Goal: Information Seeking & Learning: Learn about a topic

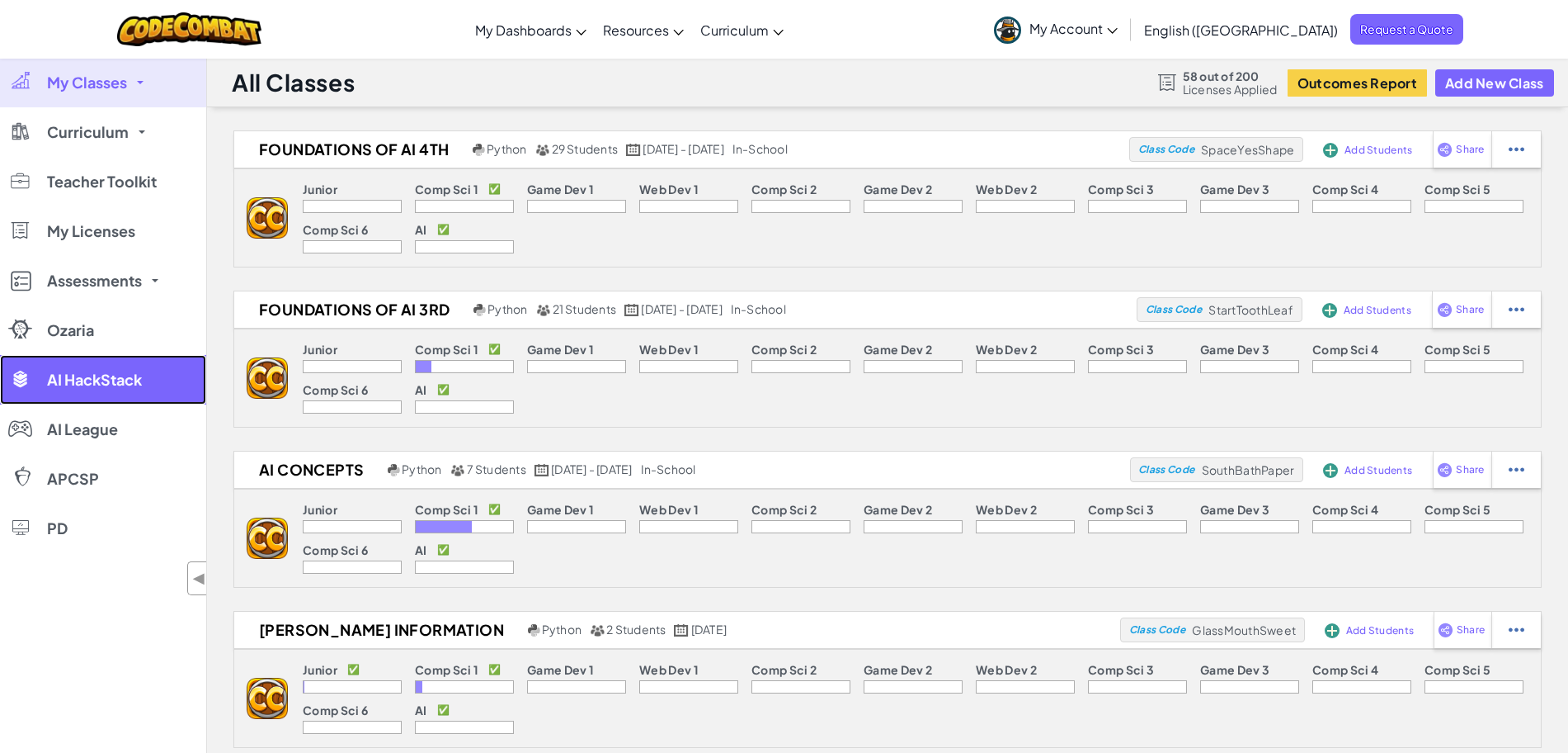
click at [94, 386] on span "AI HackStack" at bounding box center [94, 379] width 95 height 14
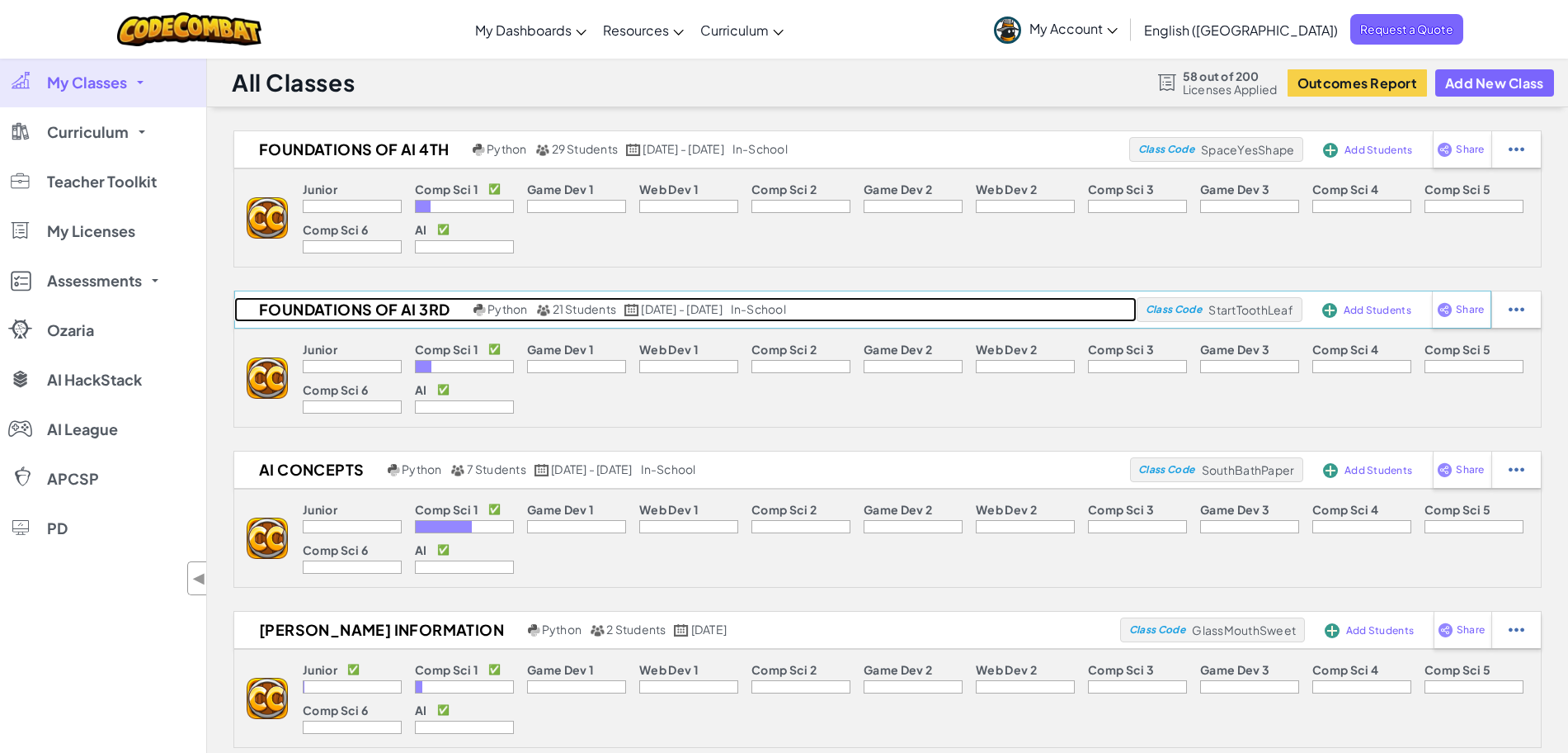
click at [361, 313] on h2 "Foundations of AI 3rd" at bounding box center [352, 309] width 235 height 25
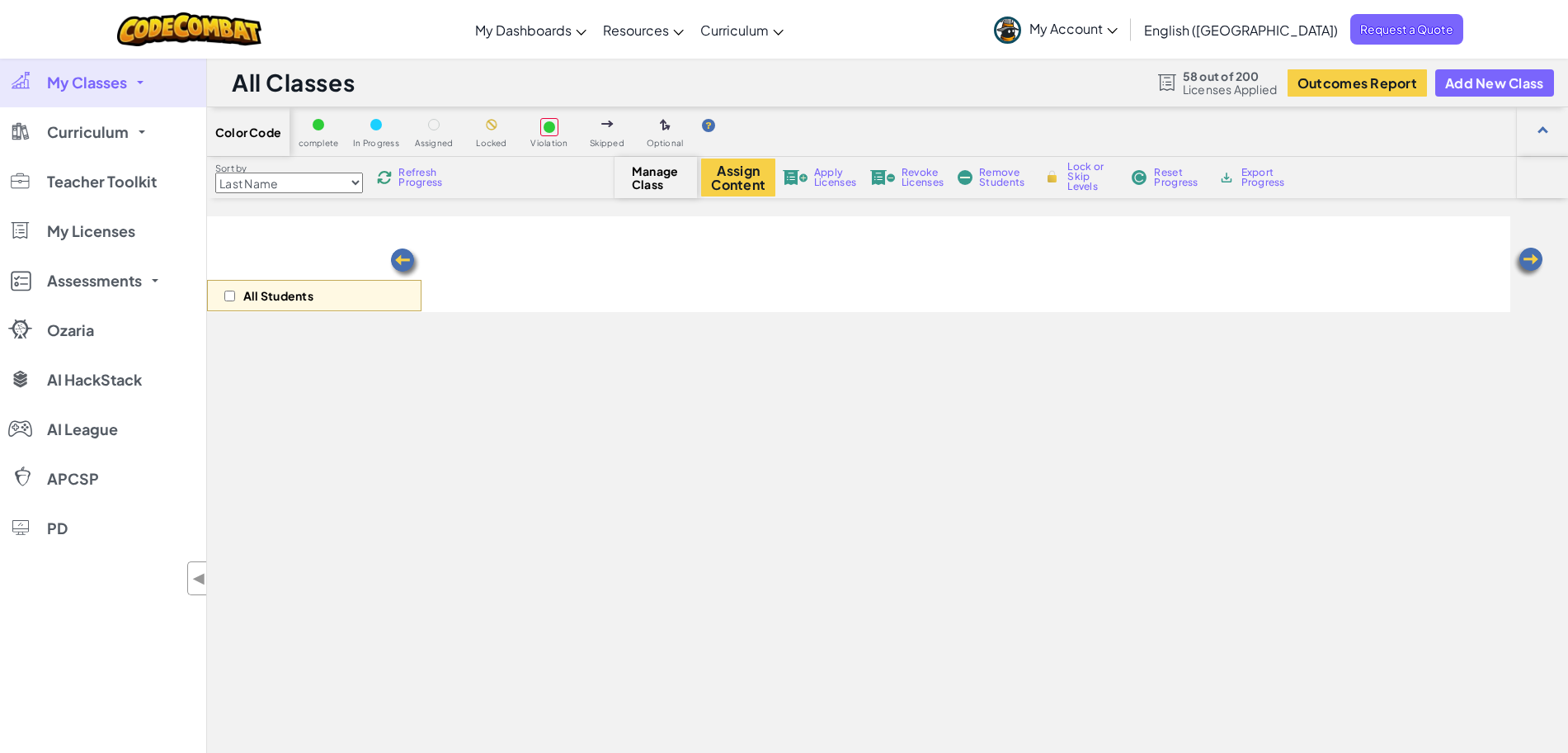
select select "663b25f11c568468efc8adde"
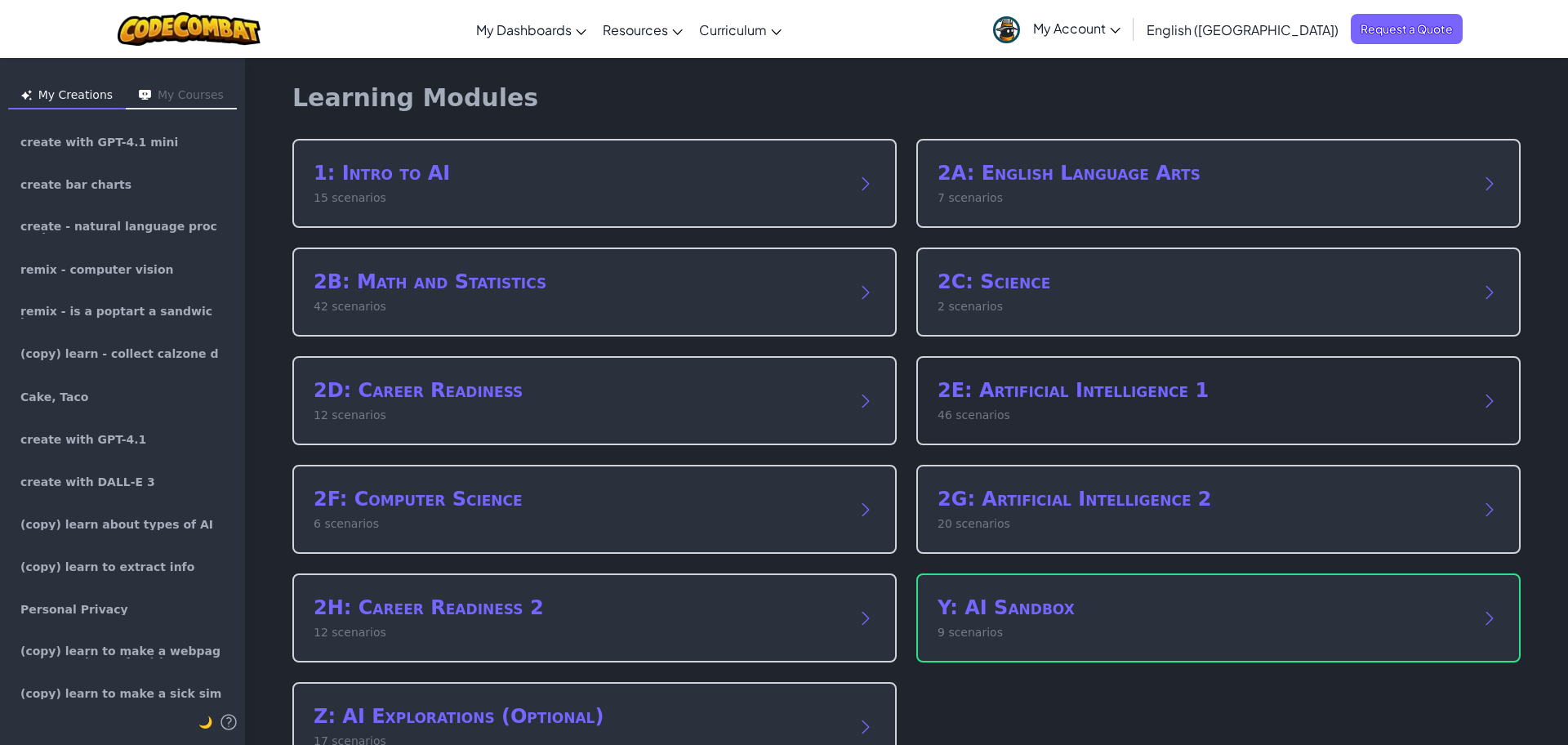
click at [980, 408] on p "46 scenarios" at bounding box center [1202, 415] width 529 height 17
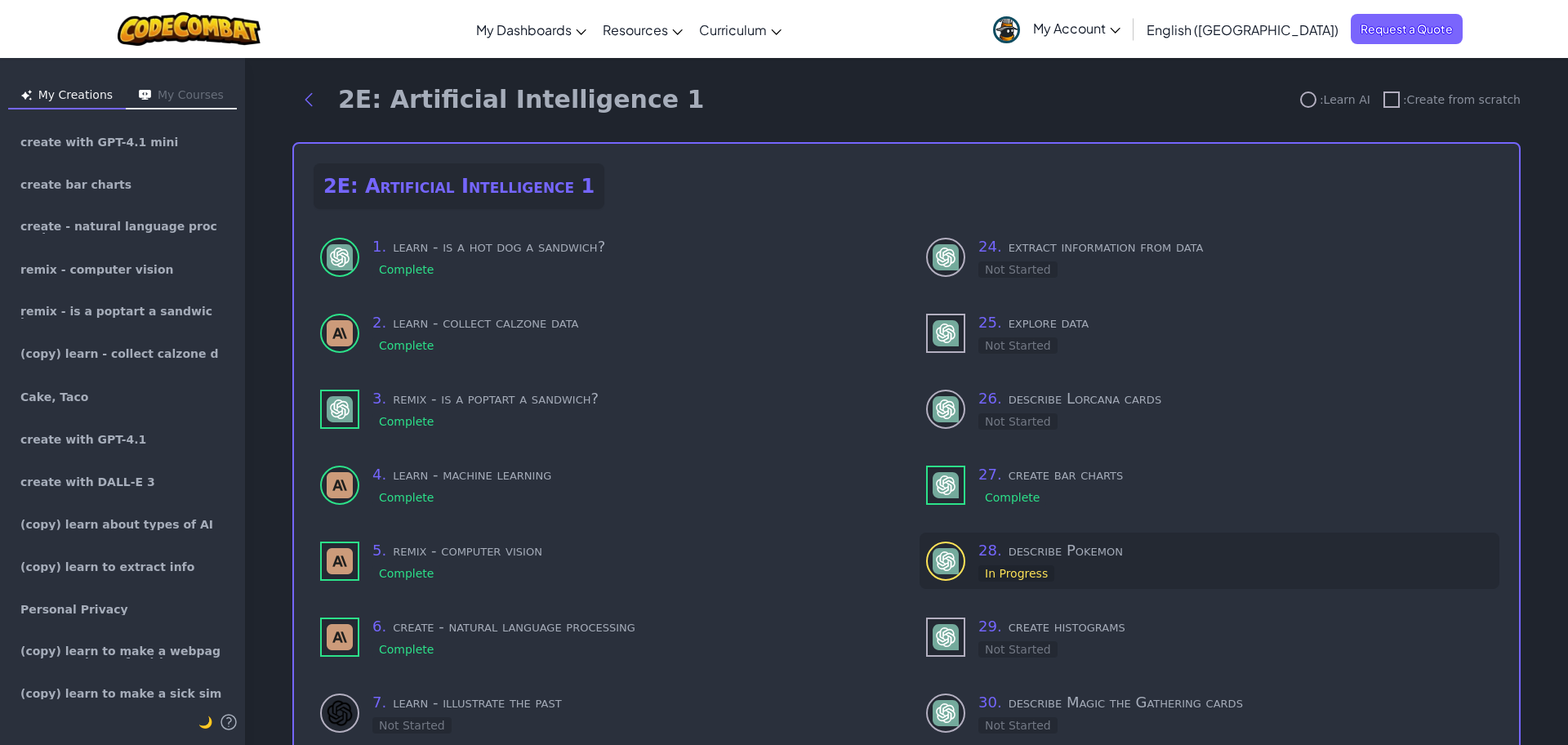
click at [1364, 532] on div "28 . describe Pokemon In Progress" at bounding box center [1209, 560] width 580 height 56
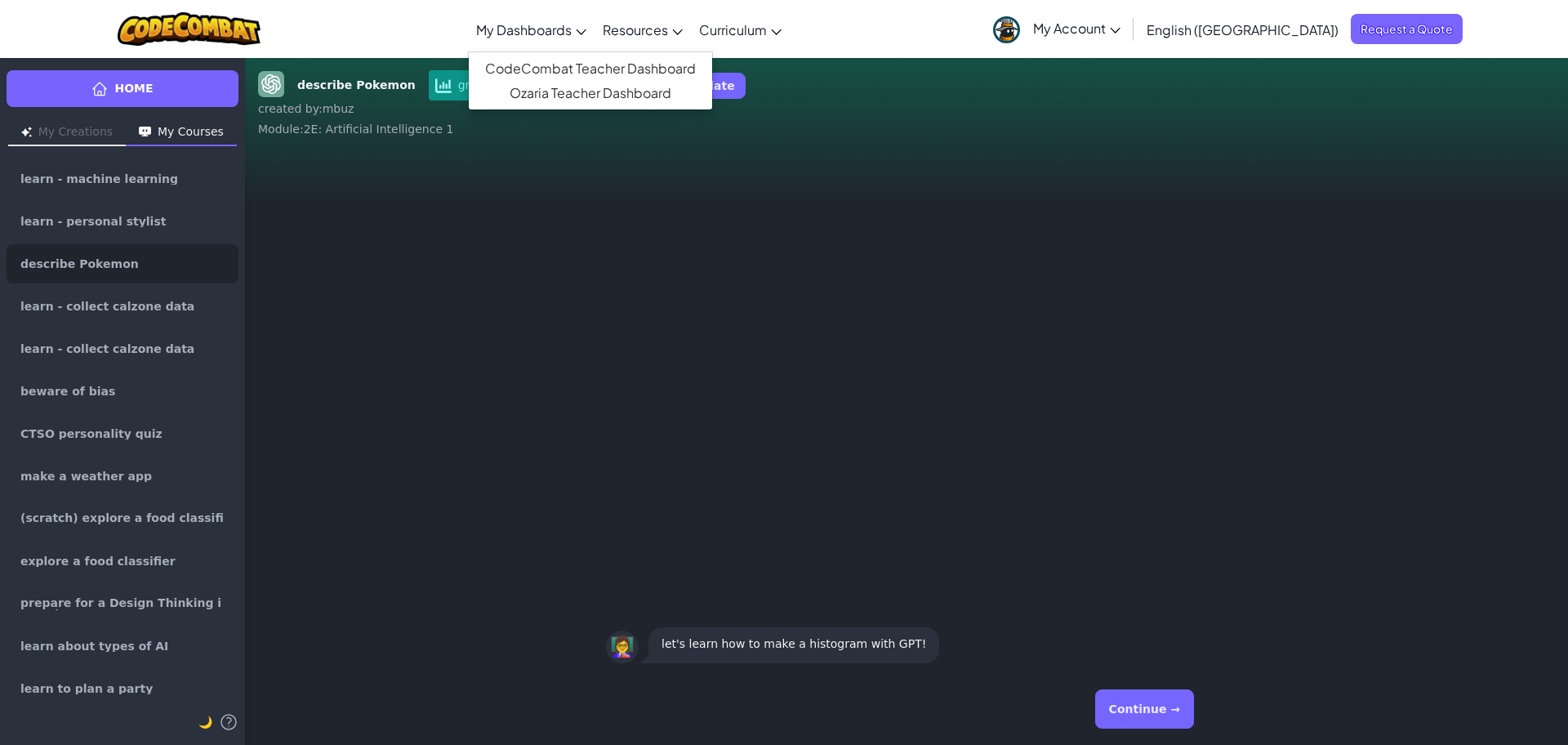
click at [572, 36] on span "My Dashboards" at bounding box center [524, 29] width 96 height 17
click at [106, 83] on icon at bounding box center [99, 88] width 16 height 16
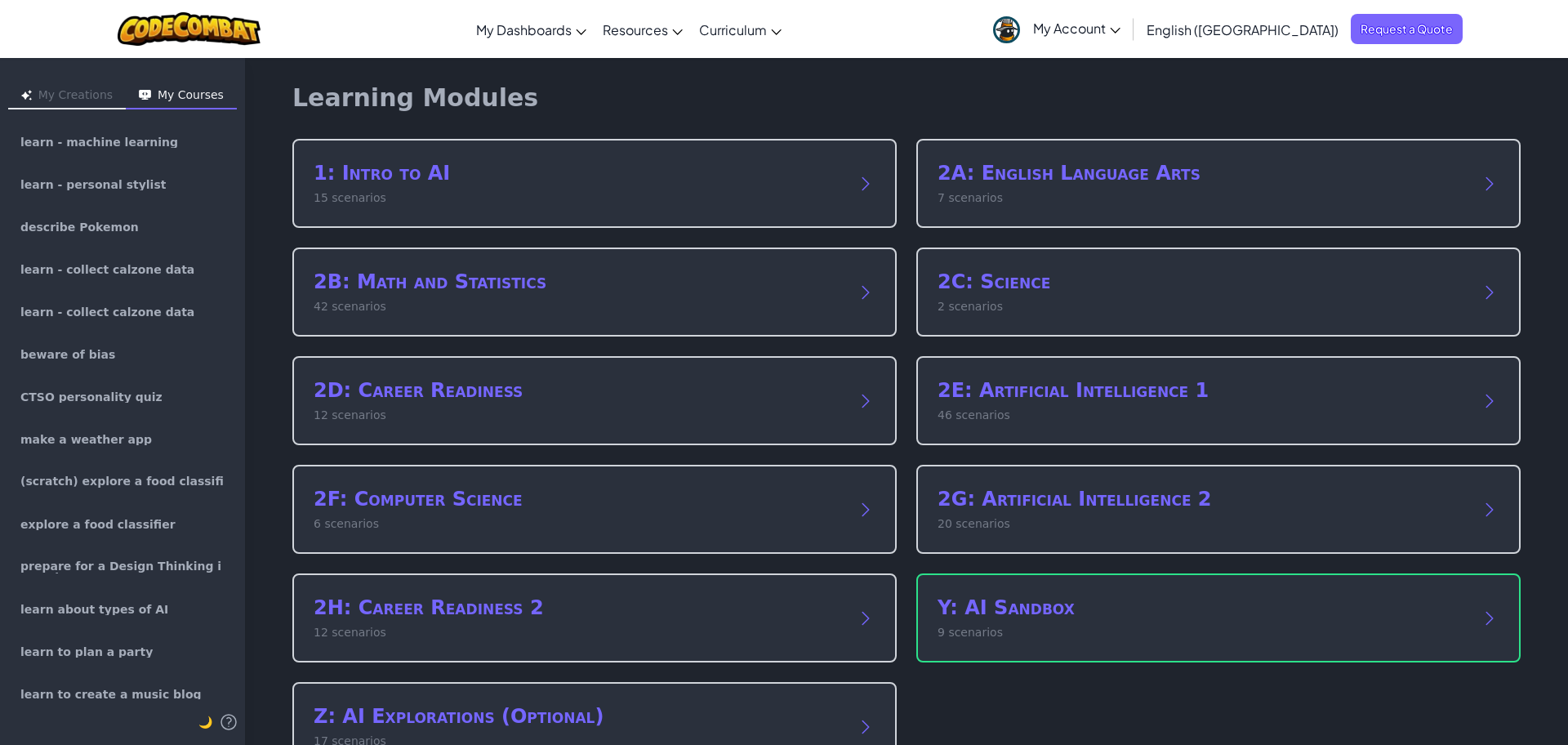
click at [490, 192] on p "15 scenarios" at bounding box center [578, 198] width 529 height 17
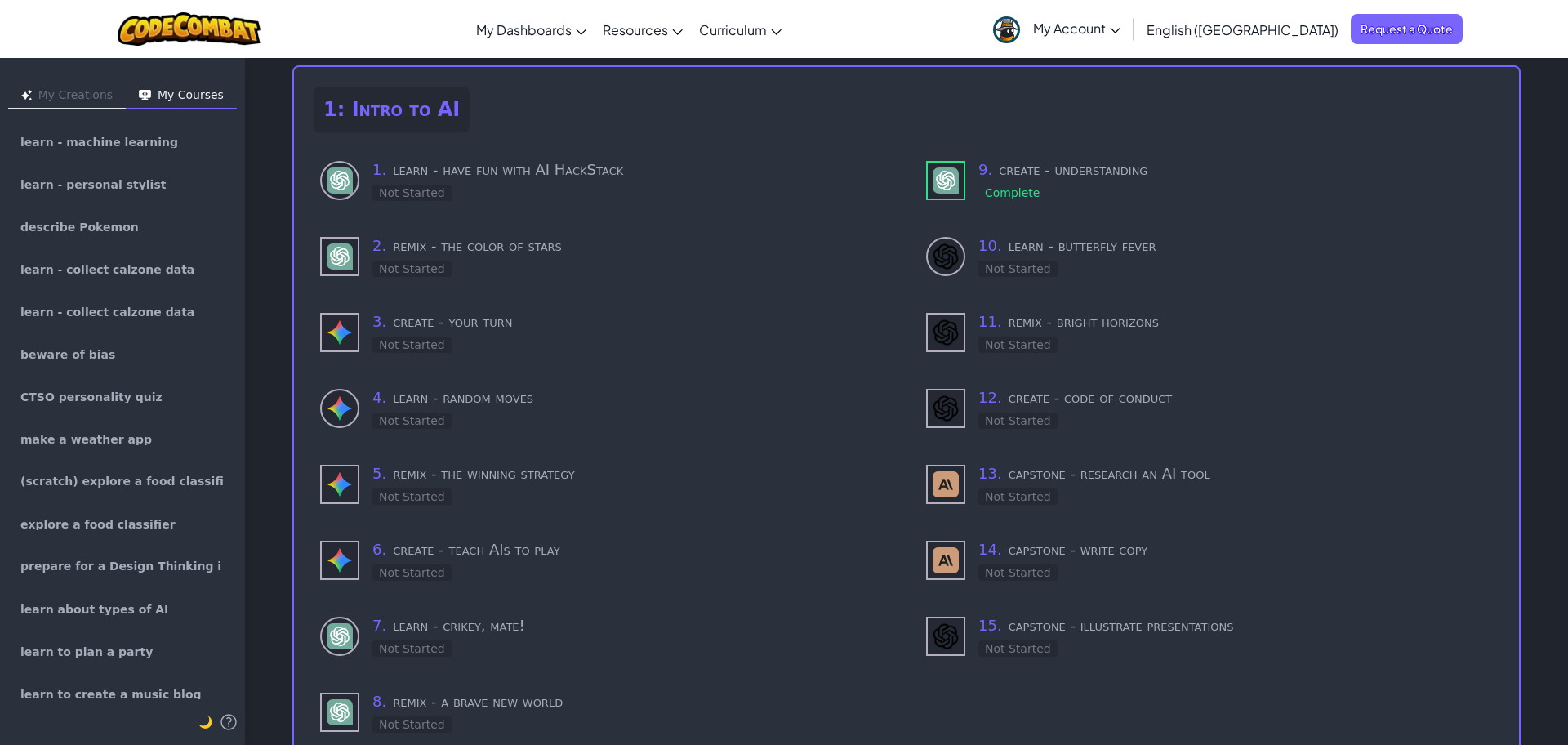
scroll to position [24, 0]
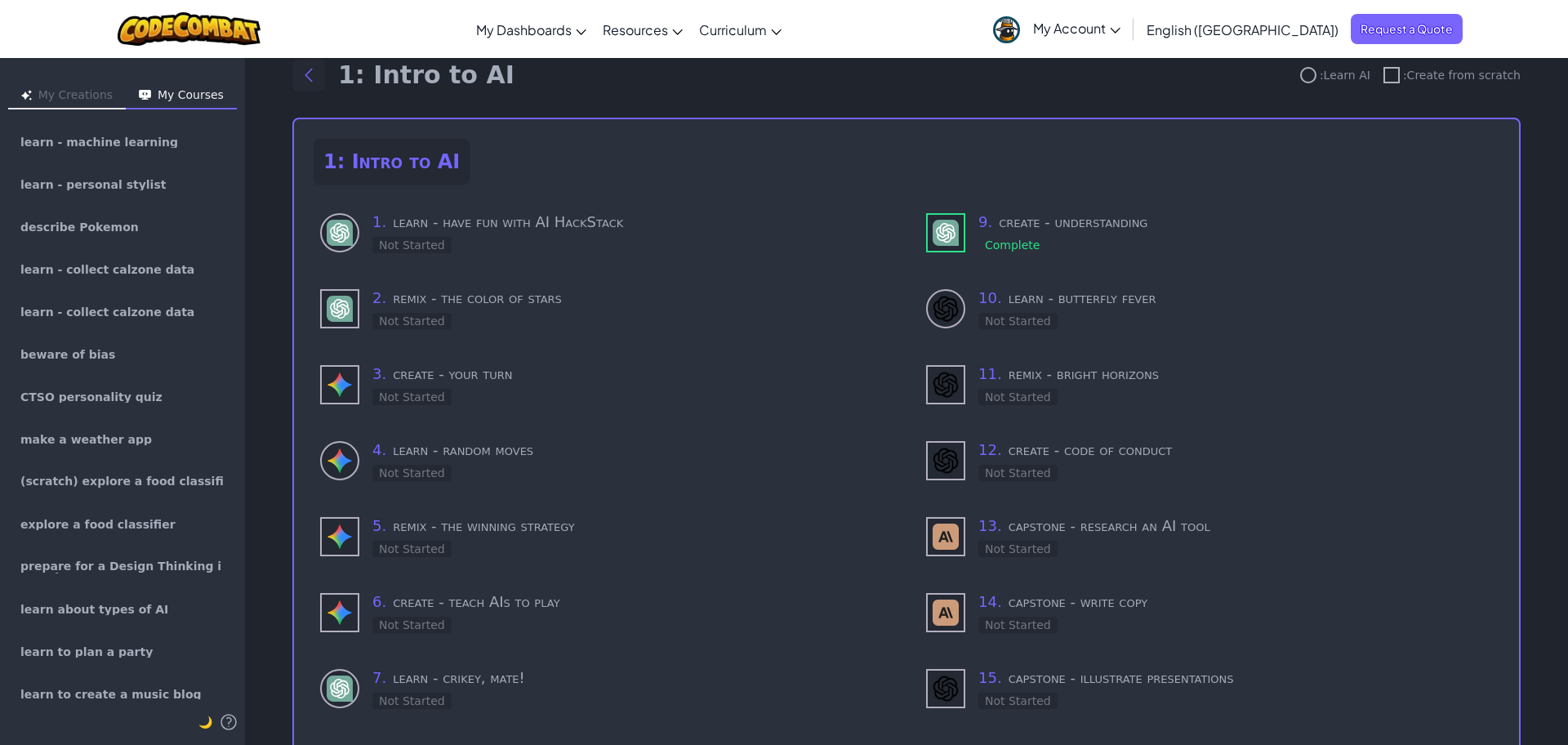
click at [299, 81] on icon "Back to modules" at bounding box center [308, 75] width 19 height 19
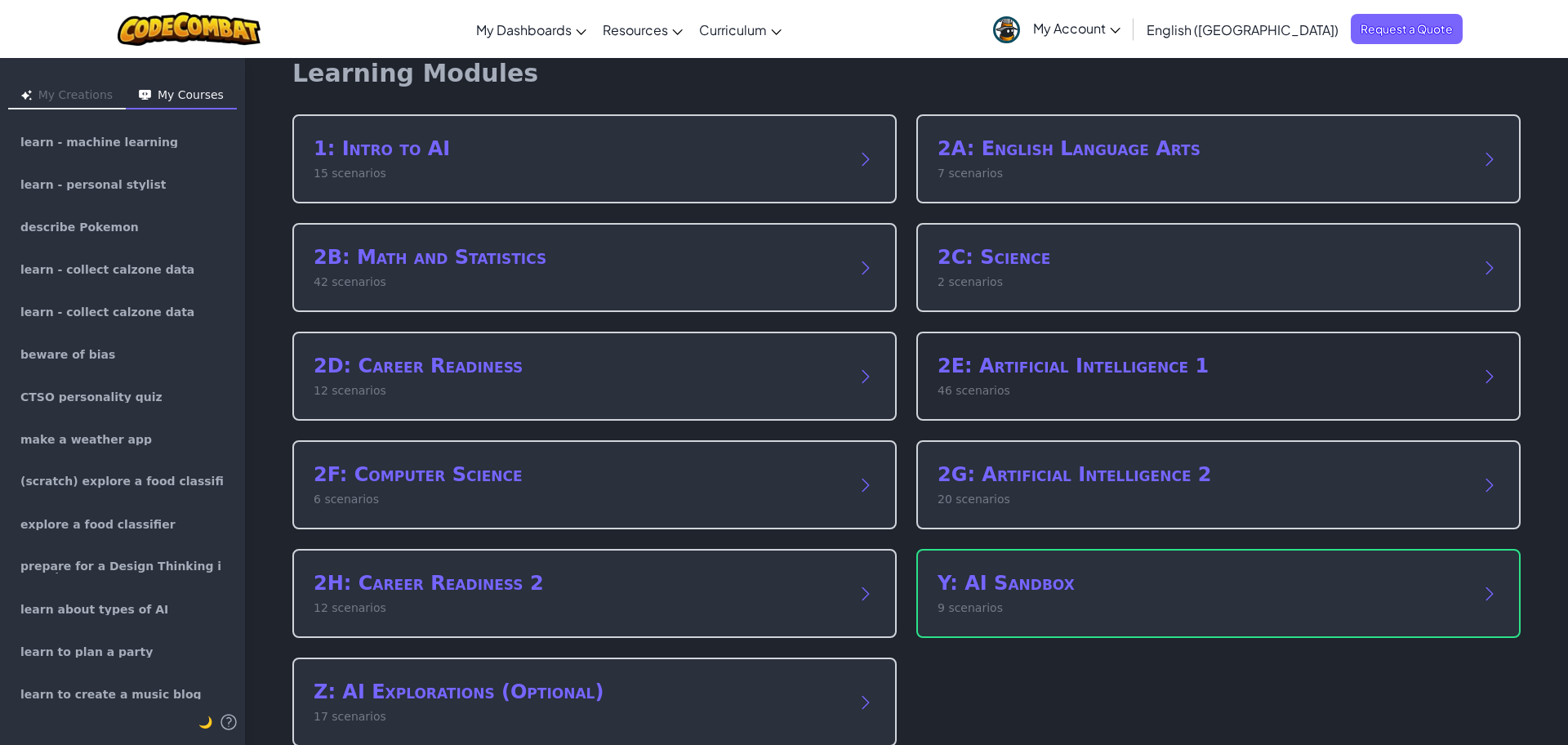
click at [1431, 383] on p "46 scenarios" at bounding box center [1202, 390] width 529 height 17
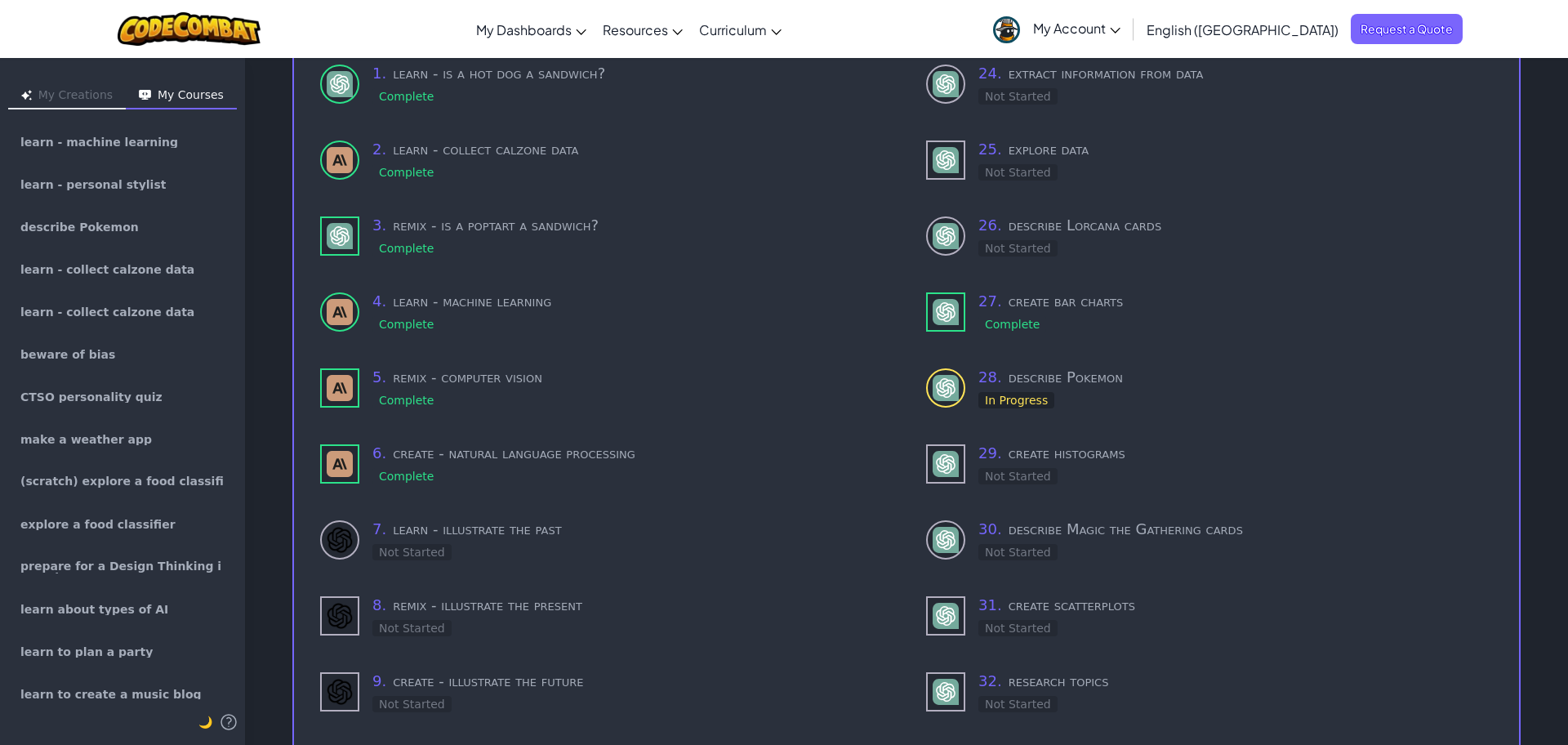
scroll to position [172, 0]
click at [1382, 526] on h3 "30 . describe Magic the Gathering cards" at bounding box center [1236, 530] width 515 height 23
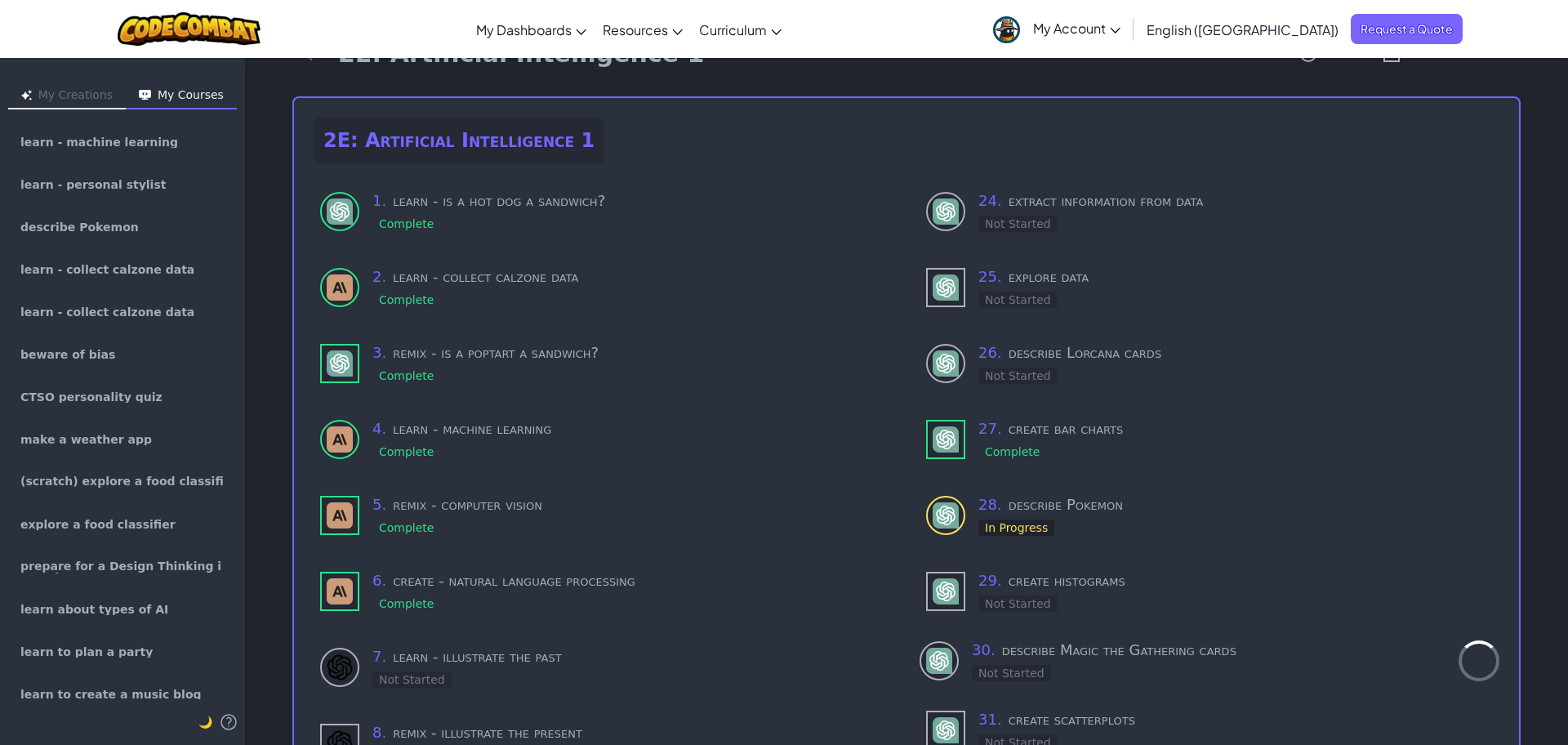
scroll to position [0, 0]
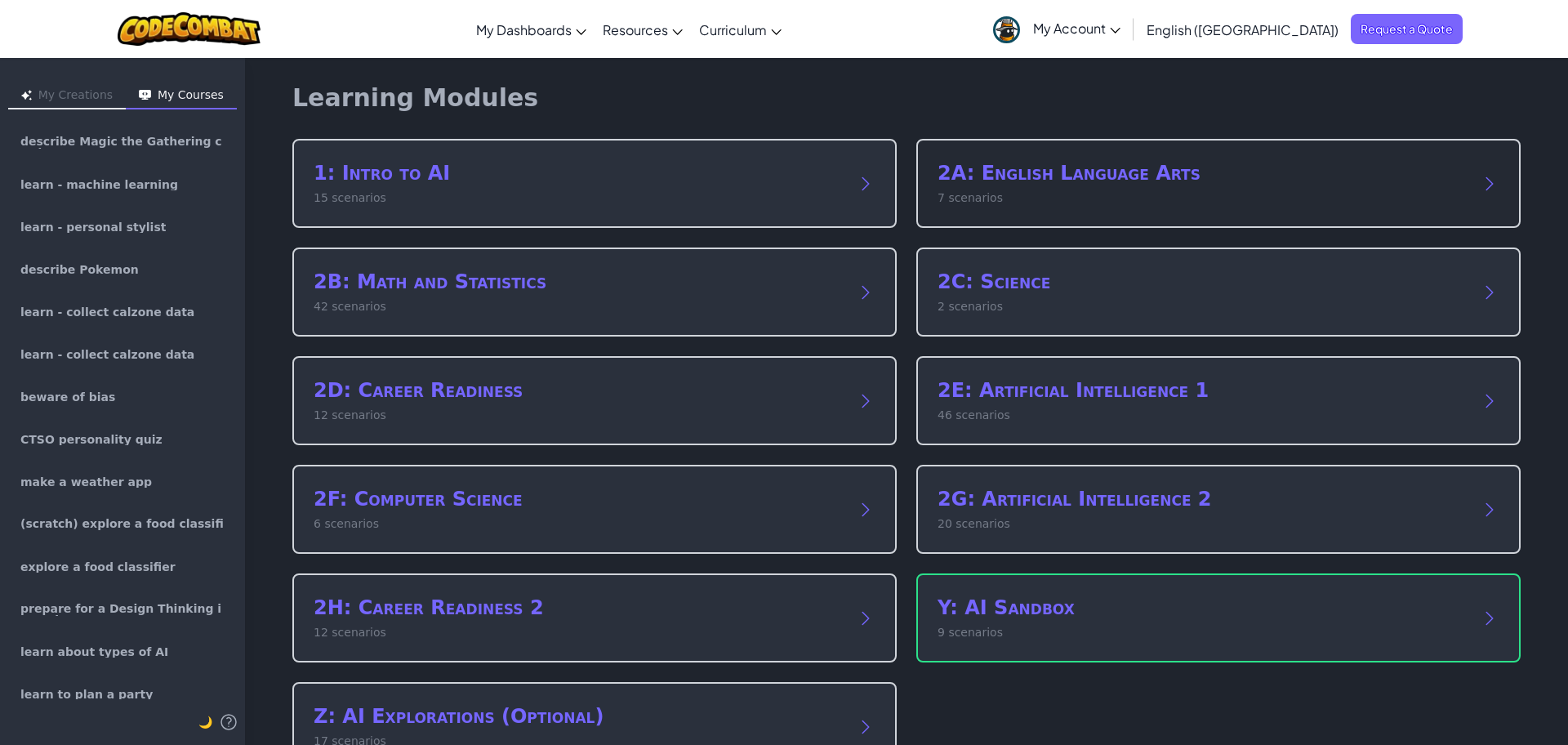
click at [990, 185] on h2 "2A: English Language Arts" at bounding box center [1202, 172] width 529 height 26
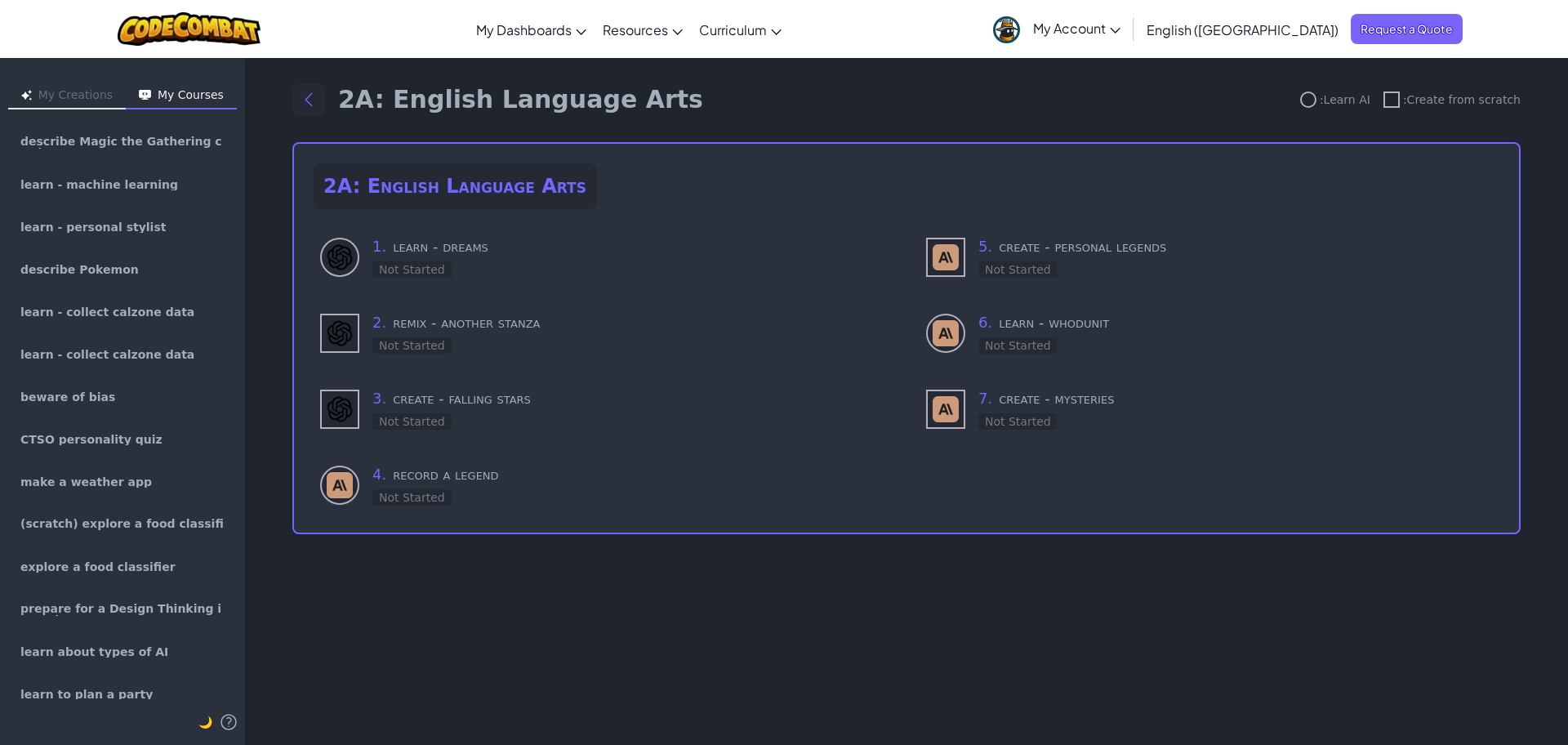
click at [320, 108] on button "Back to modules" at bounding box center [309, 99] width 33 height 33
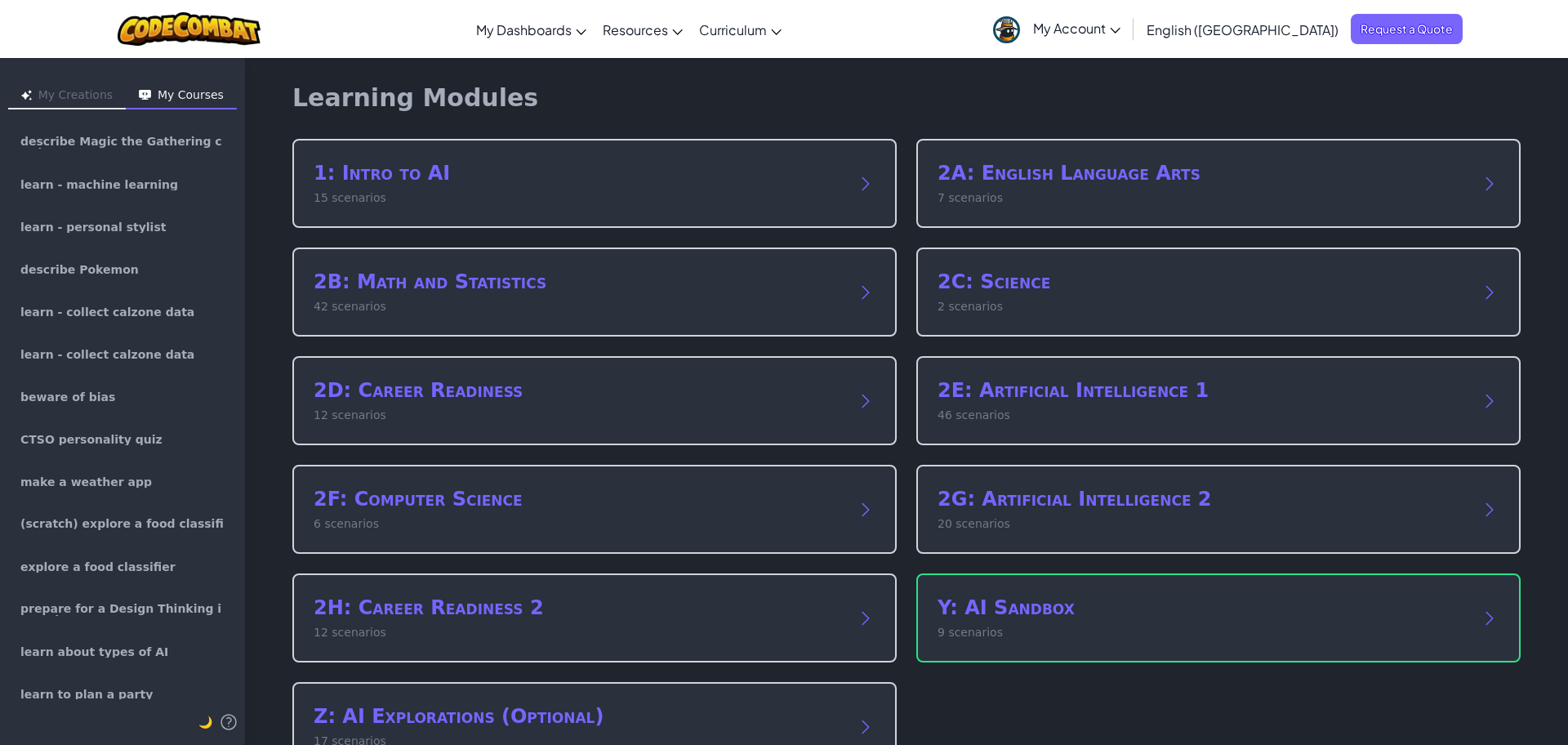
scroll to position [52, 0]
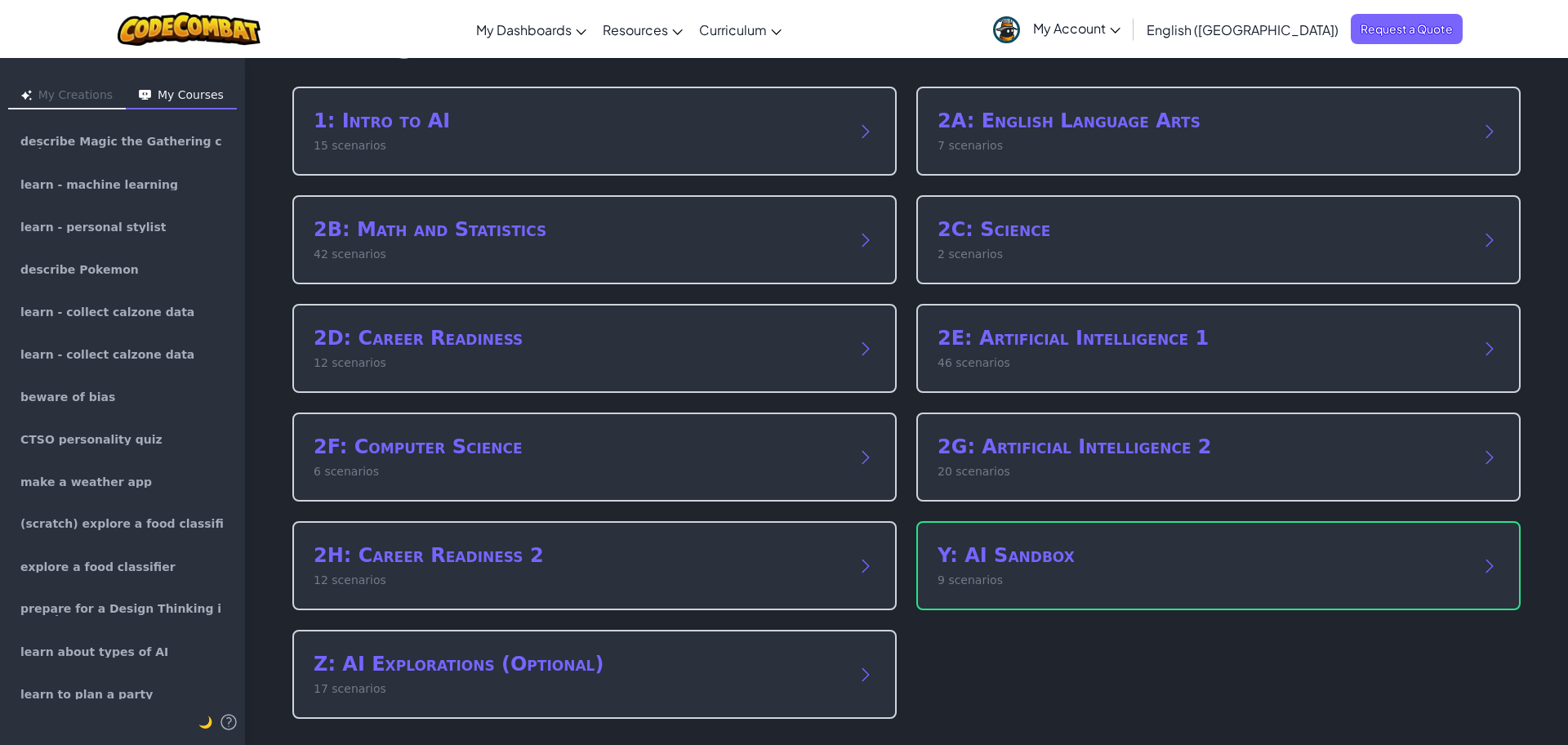
click at [460, 676] on h2 "Z: AI Explorations (Optional)" at bounding box center [578, 663] width 529 height 26
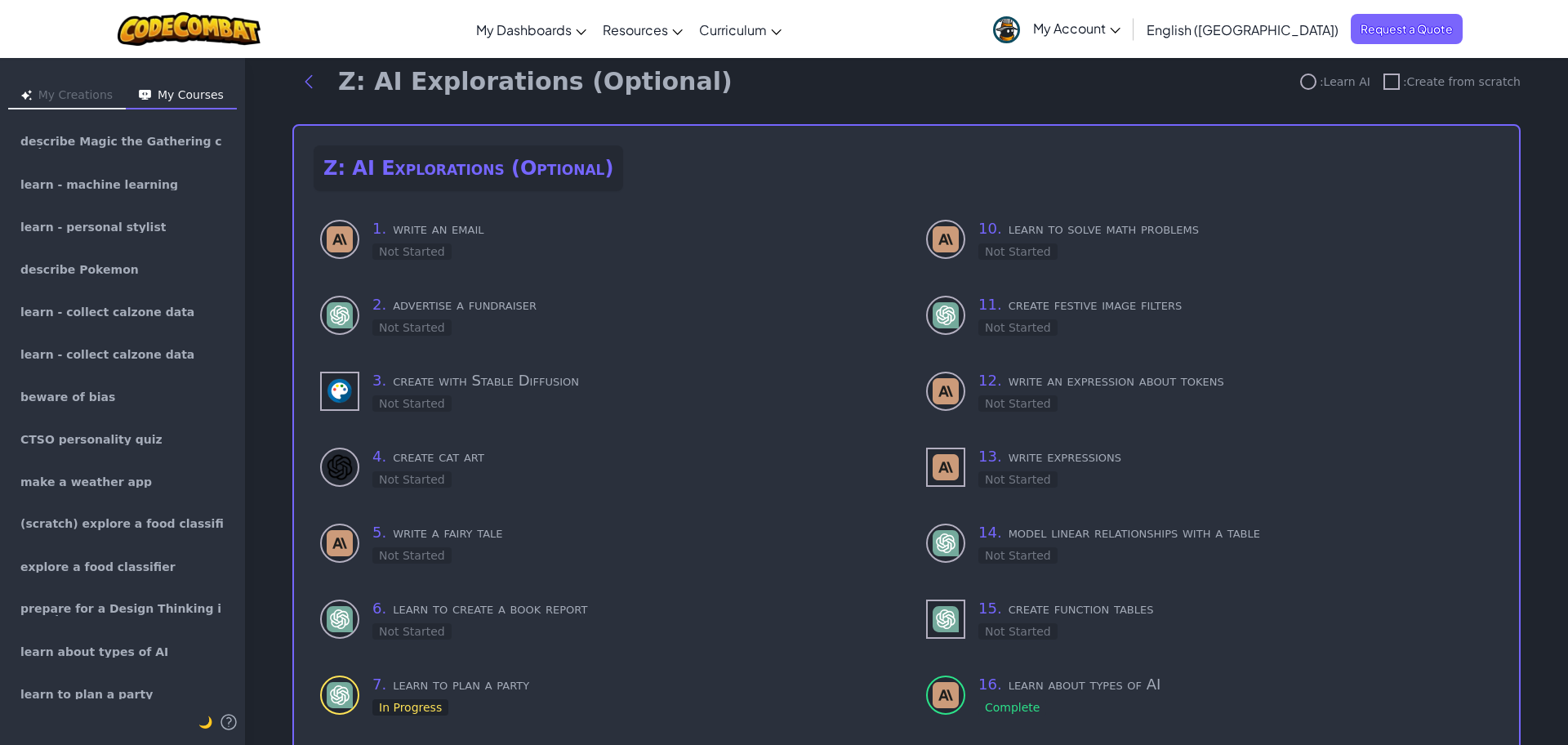
scroll to position [0, 0]
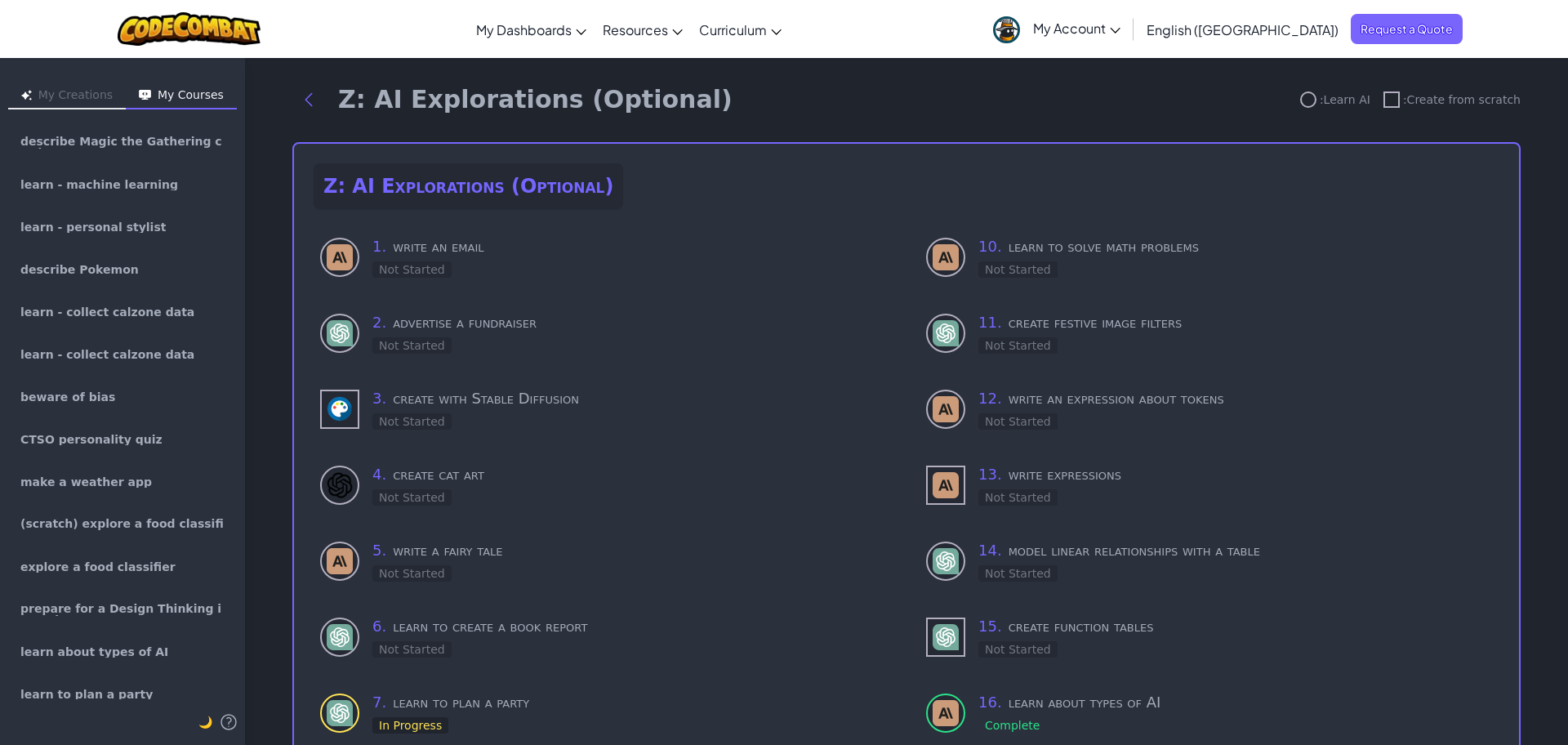
click at [1489, 111] on div "Z: AI Explorations (Optional) : Learn AI : Create from scratch" at bounding box center [907, 99] width 1228 height 33
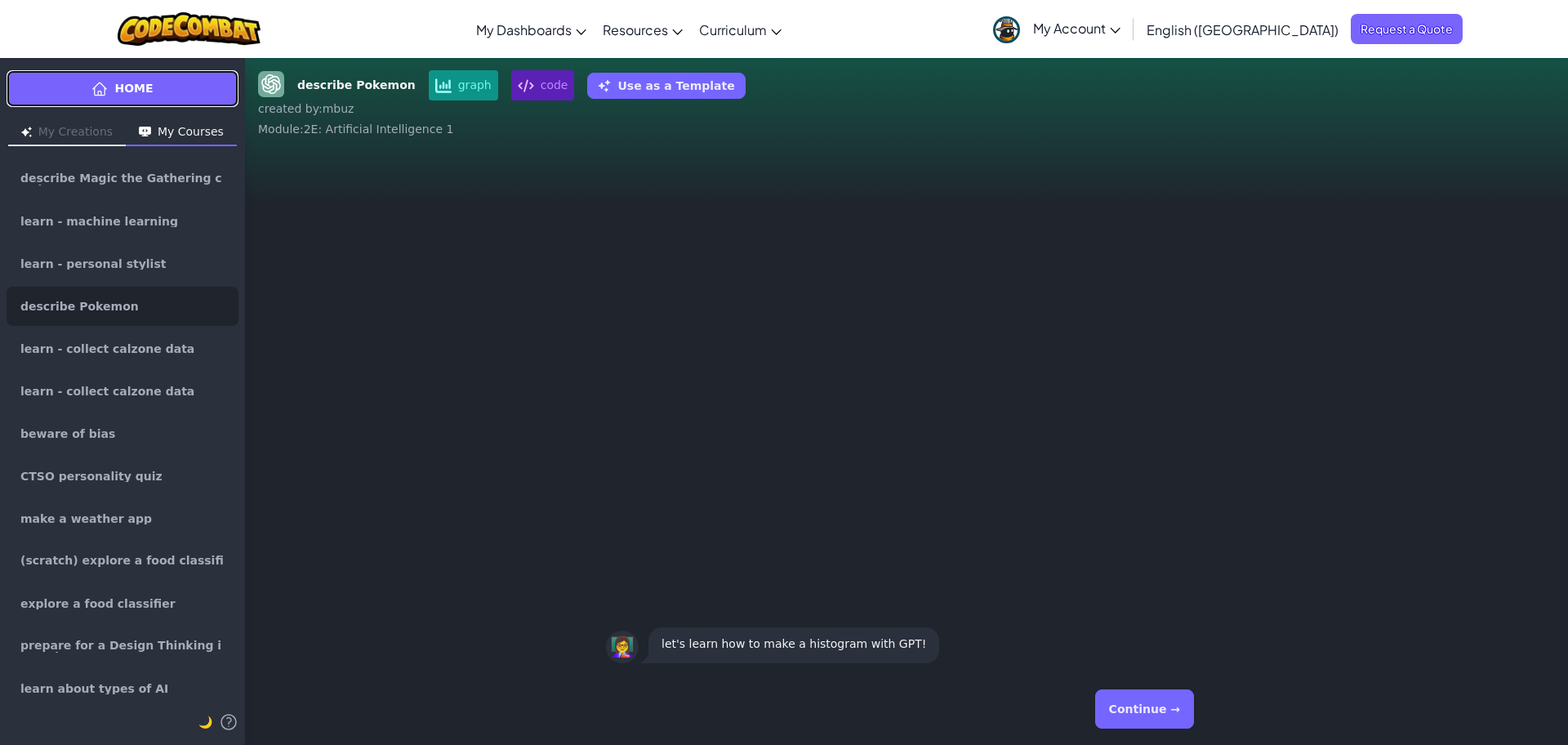
click at [107, 98] on link "Home" at bounding box center [123, 89] width 232 height 37
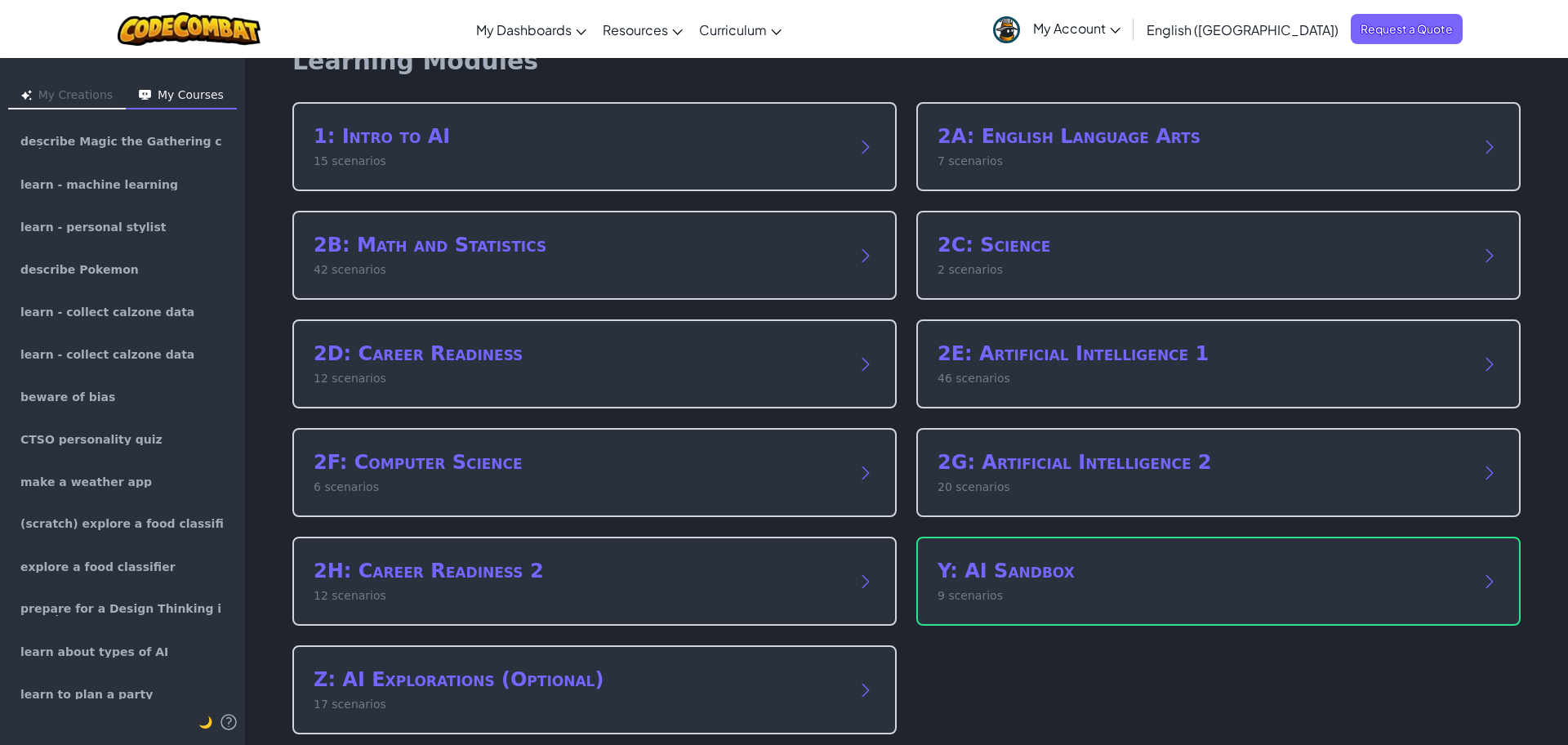
scroll to position [52, 0]
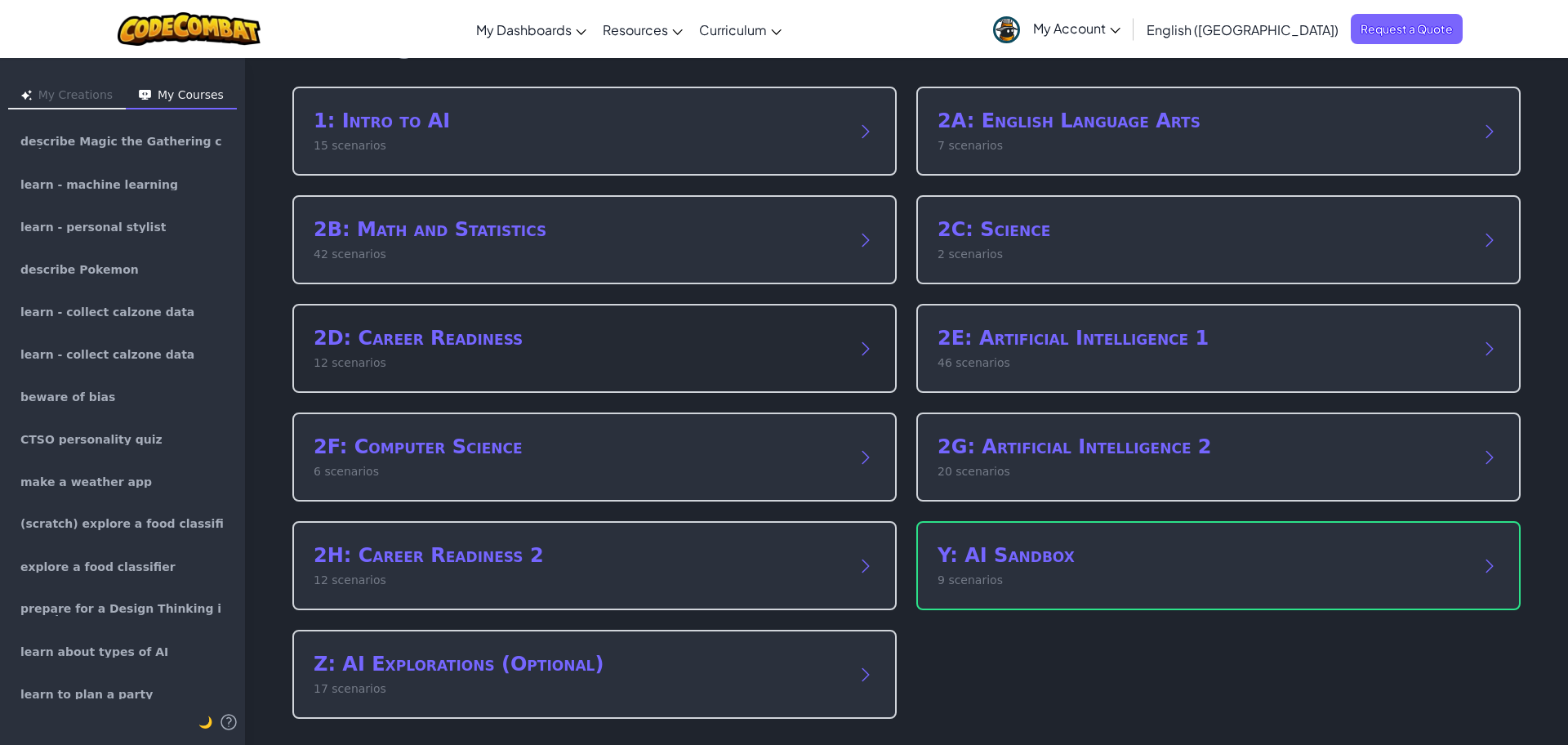
click at [419, 351] on div "2D: Career Readiness 12 scenarios" at bounding box center [578, 347] width 529 height 46
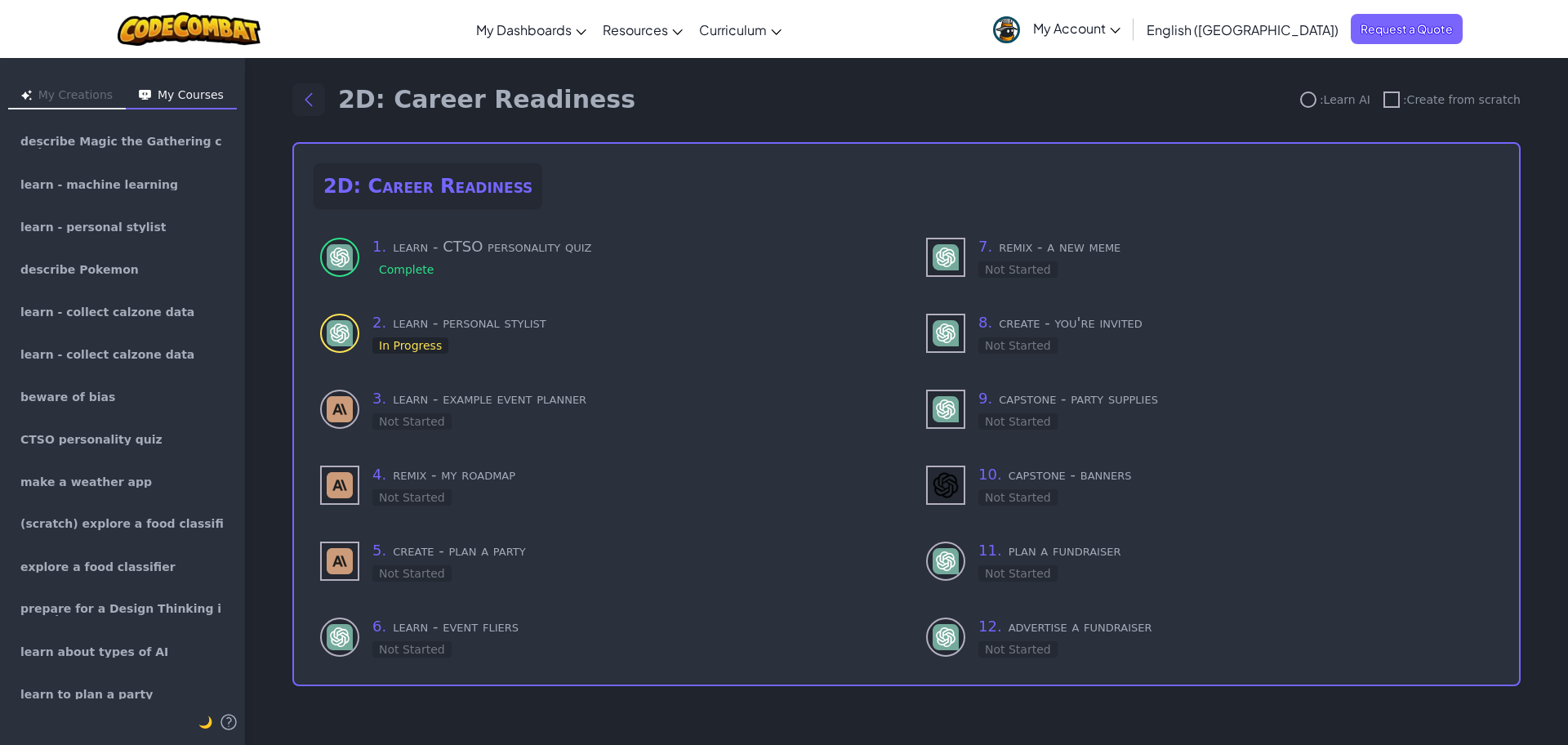
click at [309, 105] on icon "Back to modules" at bounding box center [308, 99] width 19 height 19
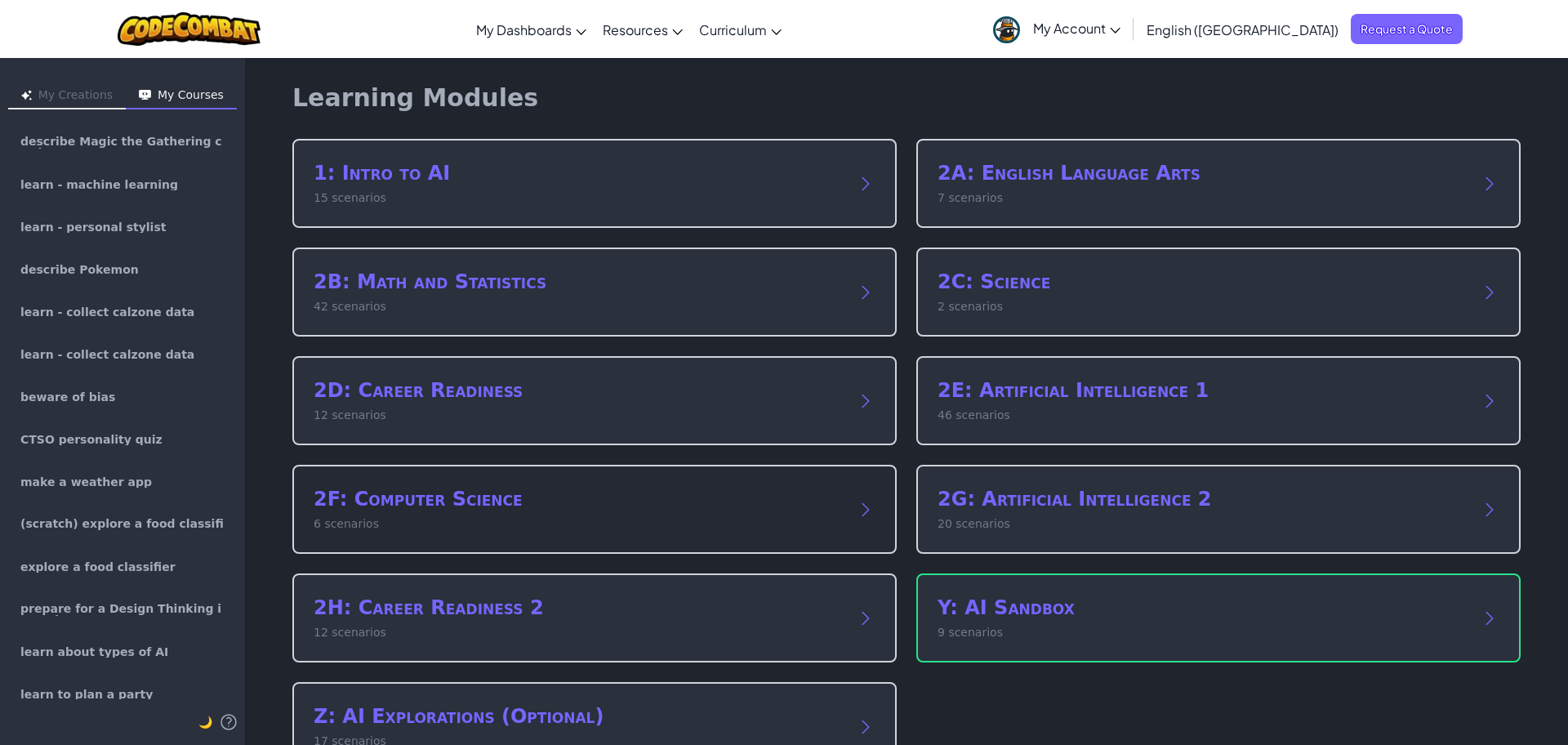
click at [575, 505] on h2 "2F: Computer Science" at bounding box center [578, 499] width 529 height 26
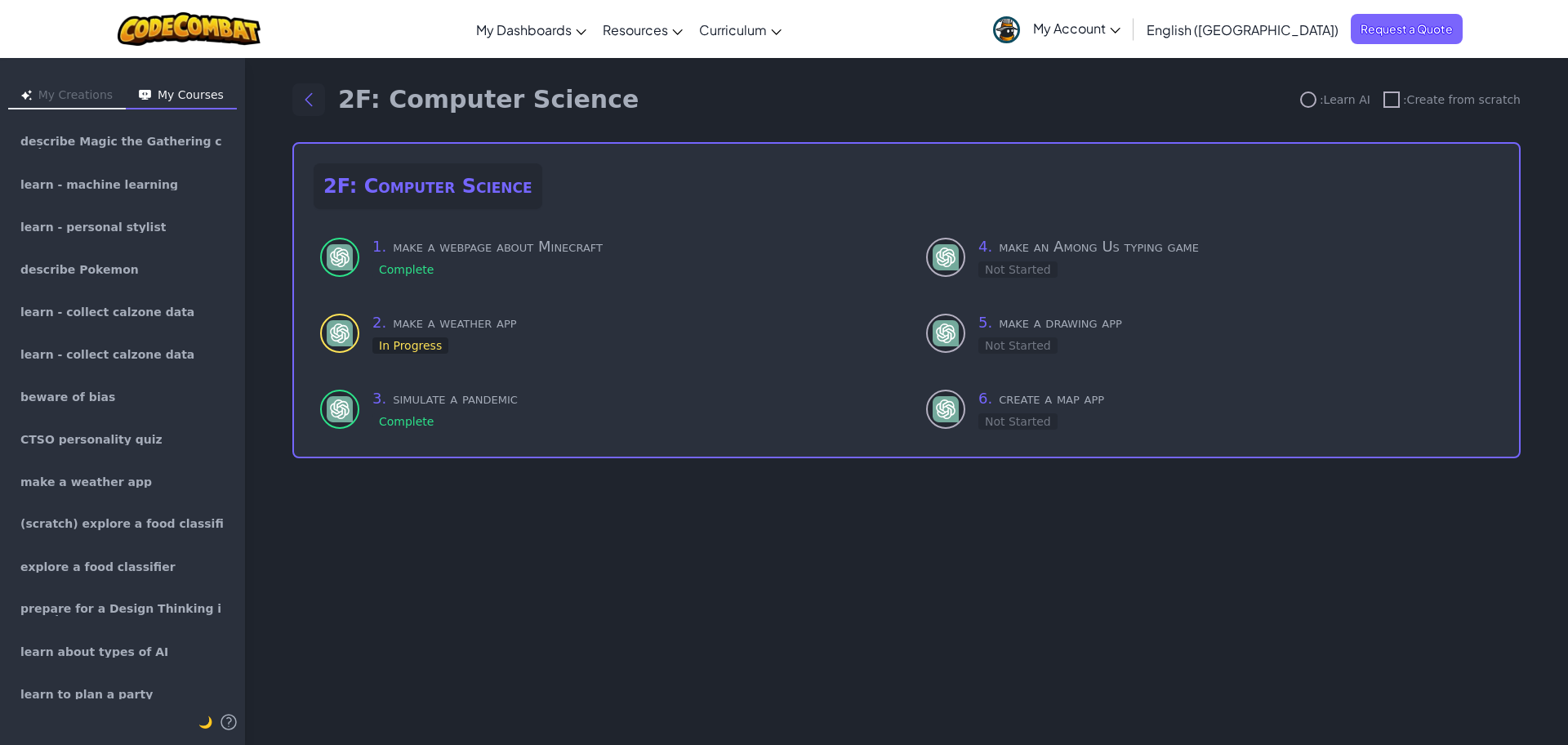
click at [310, 93] on icon "Back to modules" at bounding box center [308, 99] width 19 height 19
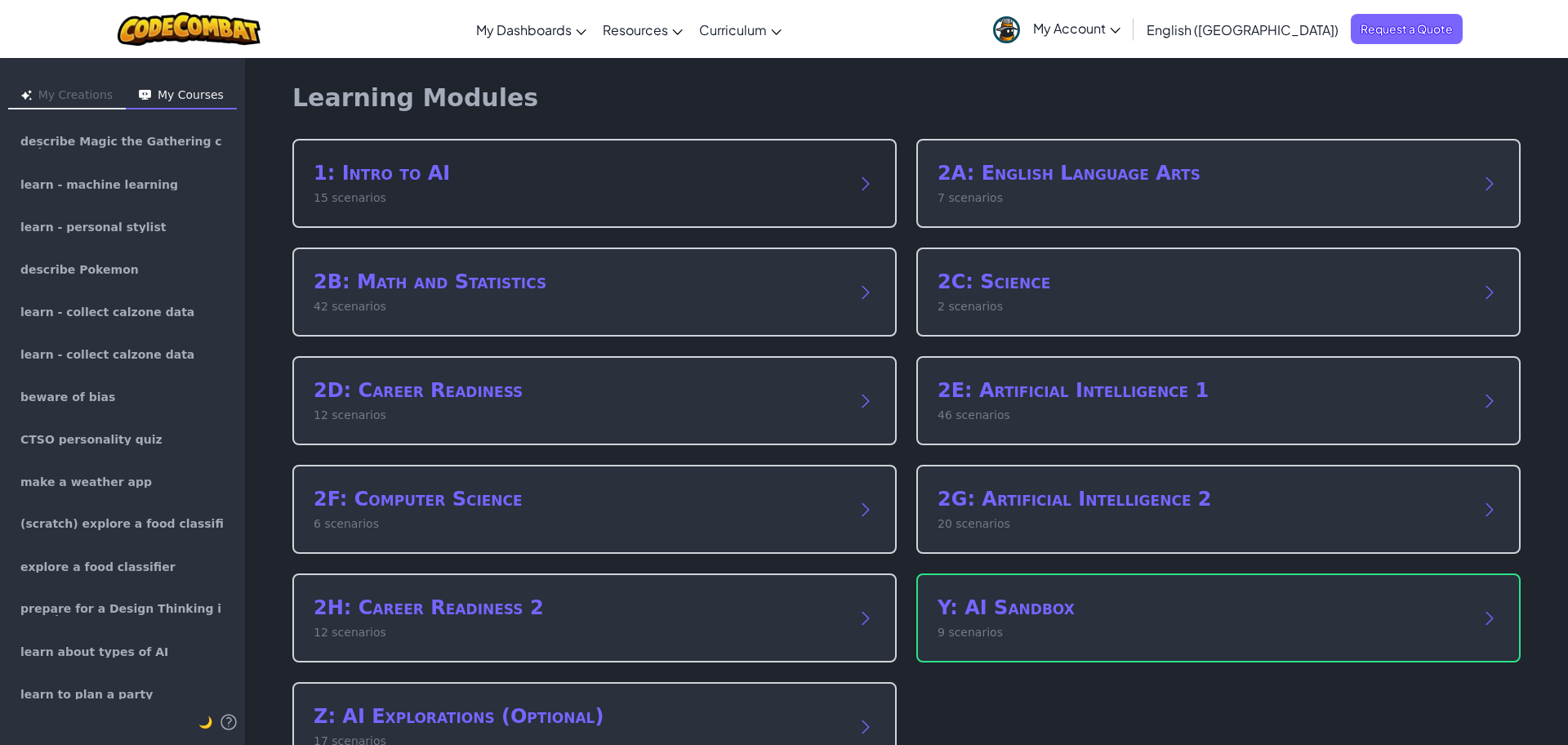
click at [403, 214] on div "1: Intro to AI 15 scenarios" at bounding box center [595, 183] width 605 height 89
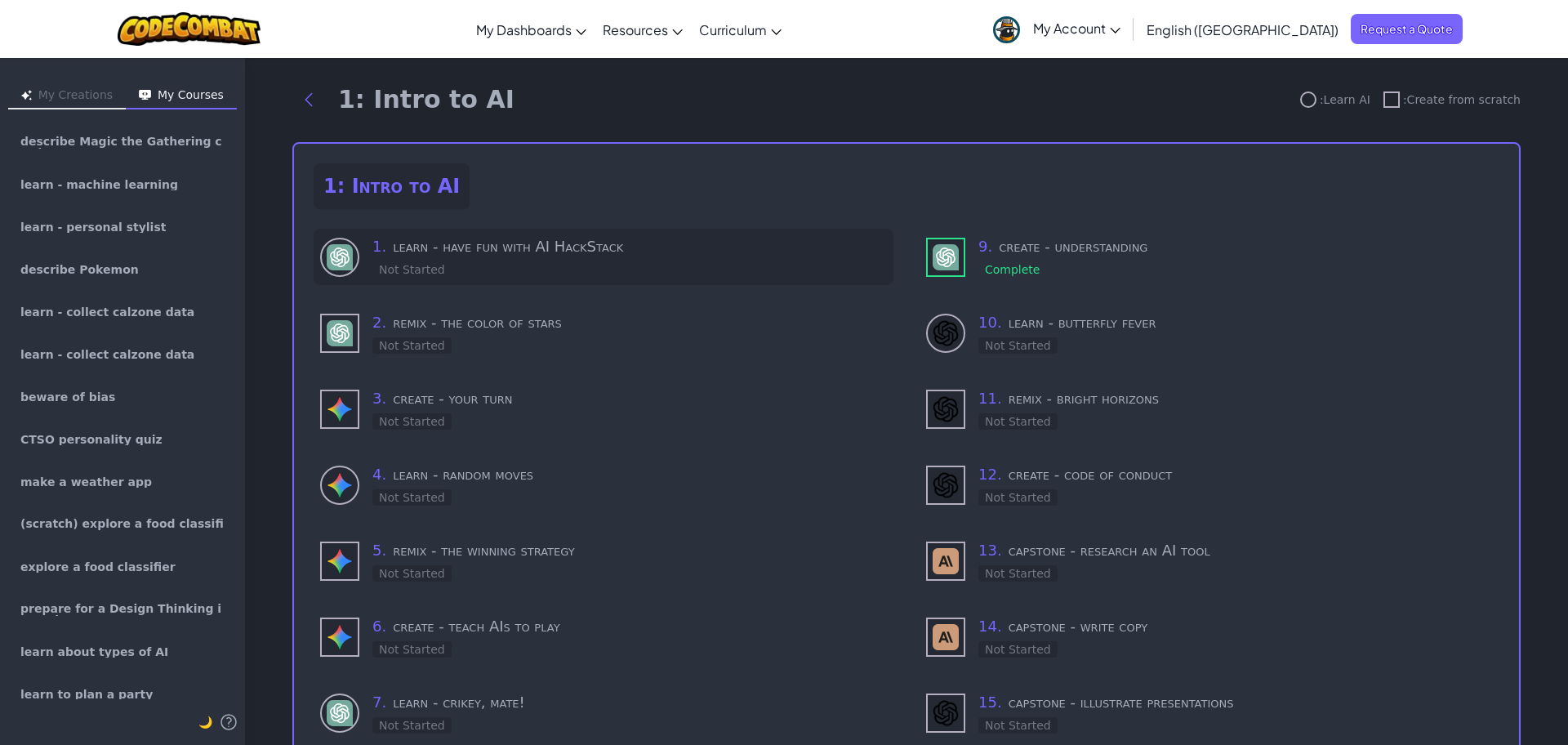
click at [426, 258] on div "1 . learn - have fun with AI HackStack Not Started" at bounding box center [630, 256] width 515 height 43
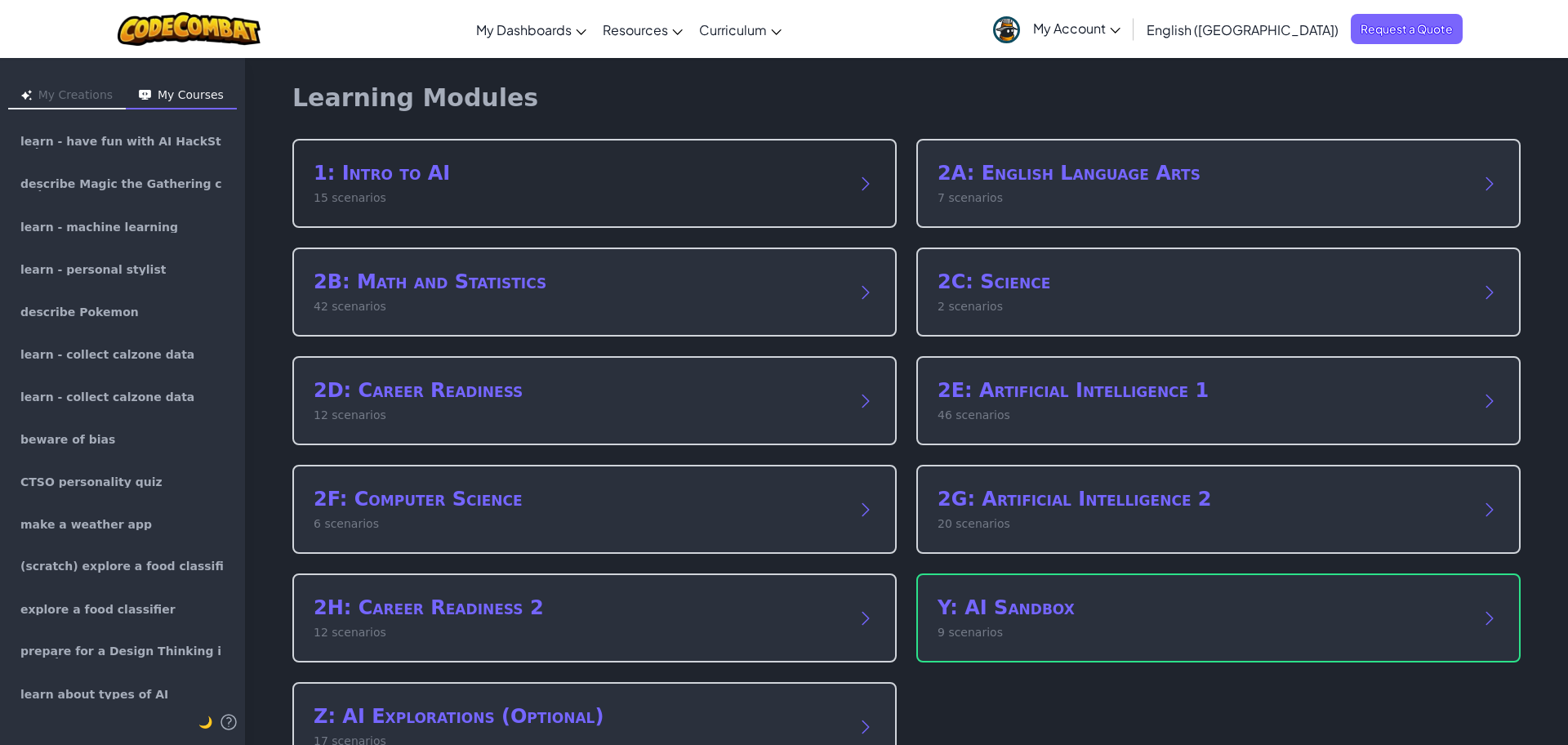
click at [589, 184] on h2 "1: Intro to AI" at bounding box center [578, 172] width 529 height 26
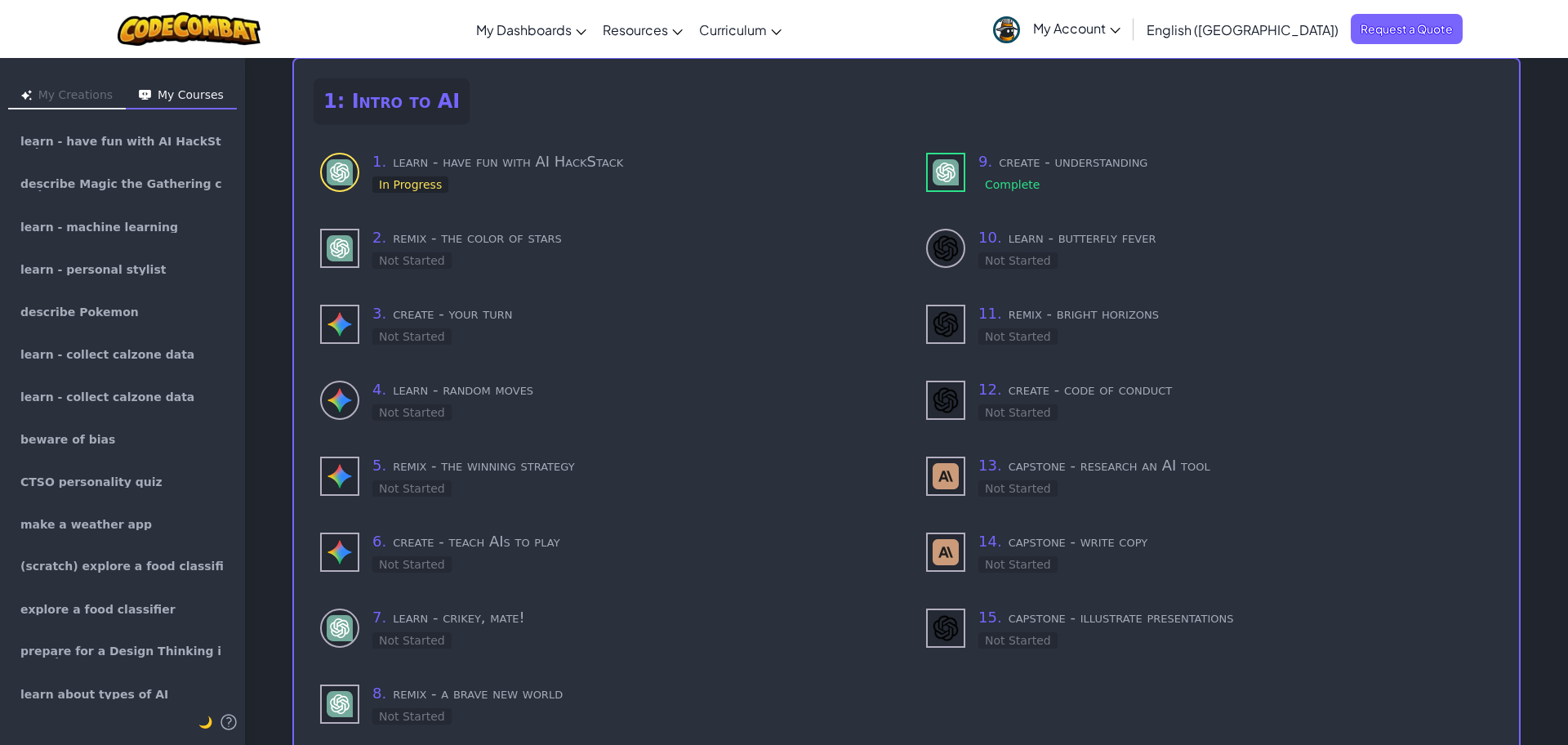
scroll to position [92, 0]
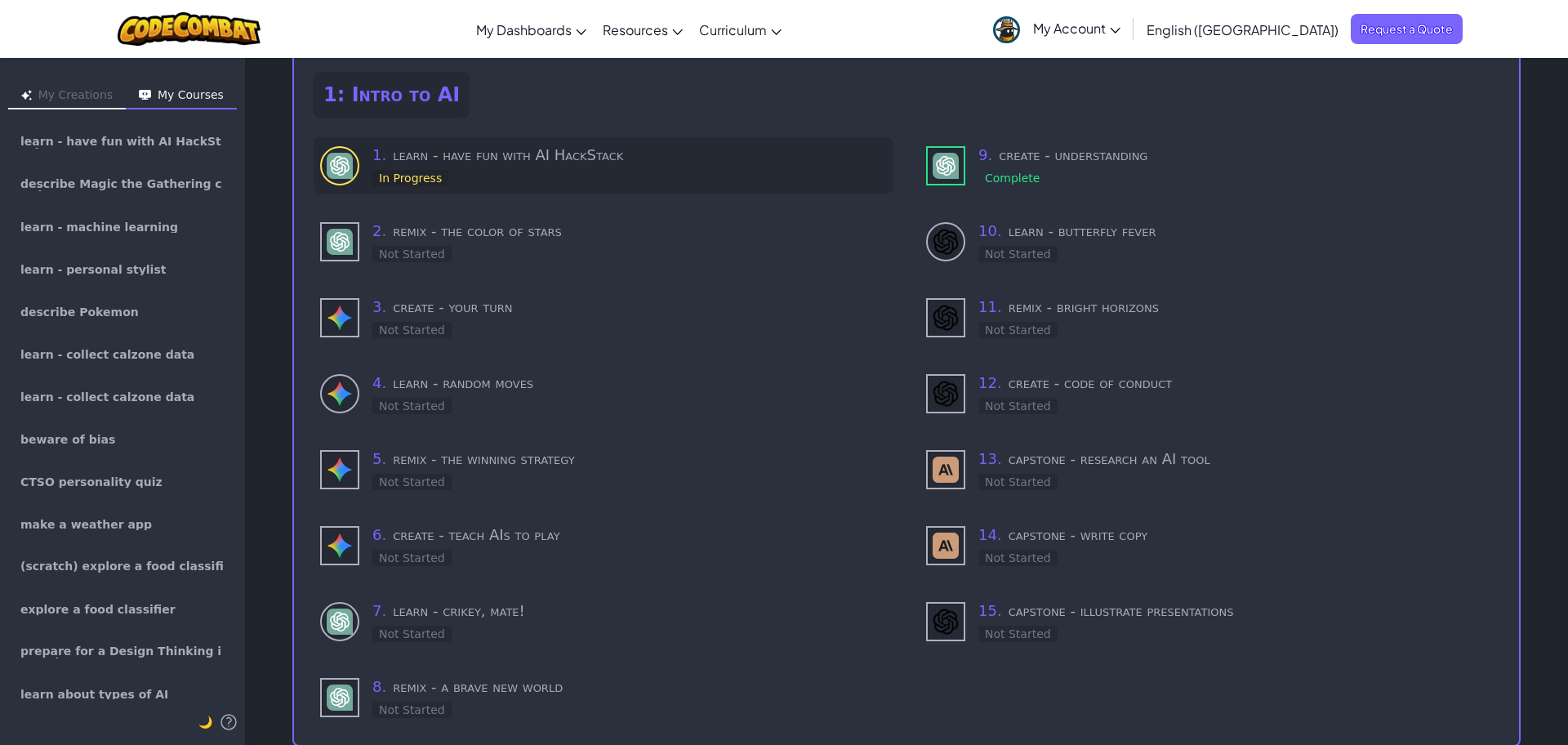
click at [540, 163] on h3 "1 . learn - have fun with AI HackStack" at bounding box center [630, 155] width 515 height 23
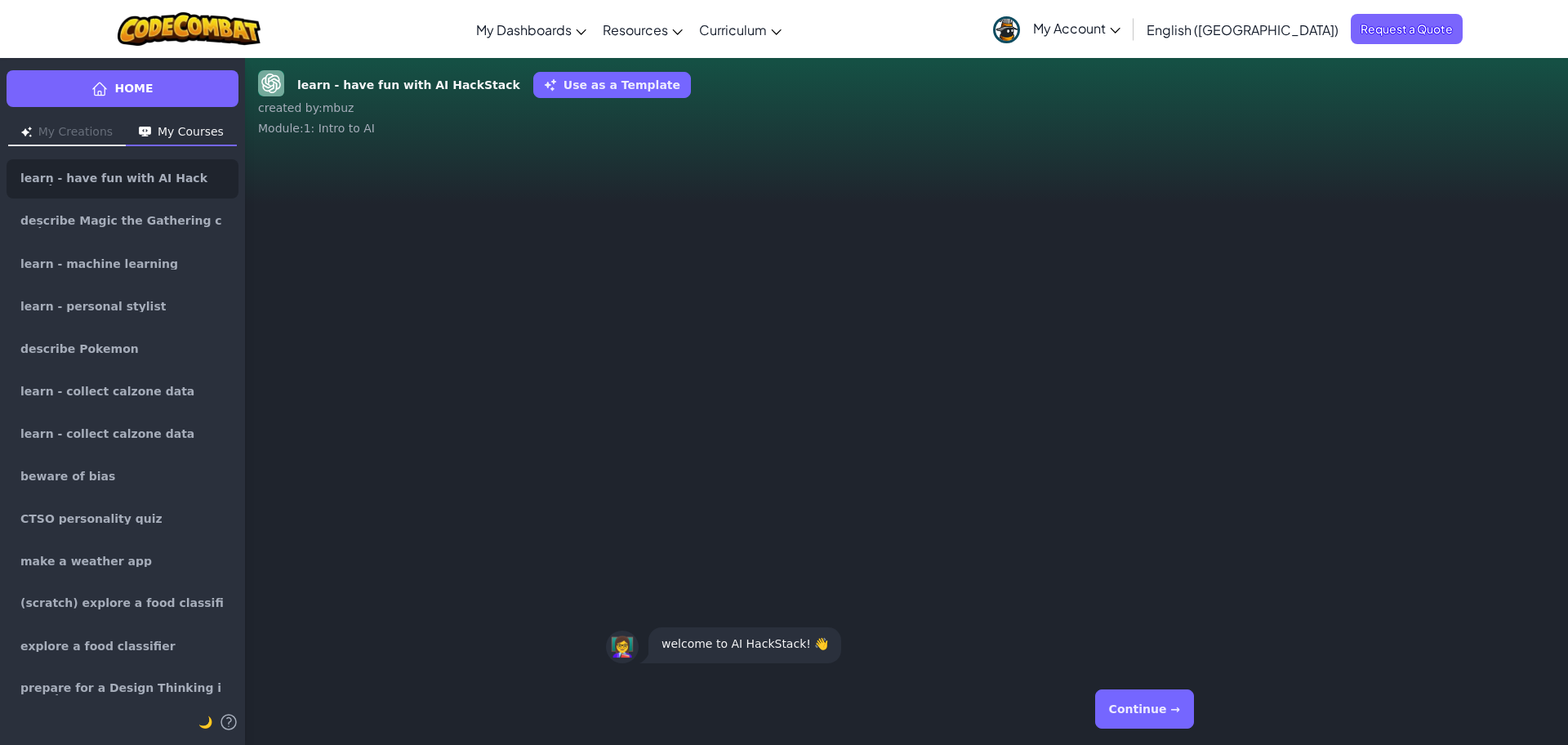
click at [1168, 723] on button "Continue →" at bounding box center [1144, 708] width 98 height 40
click at [1163, 716] on div "Continue →" at bounding box center [906, 709] width 601 height 59
click at [1165, 711] on button "Continue →" at bounding box center [1144, 708] width 98 height 40
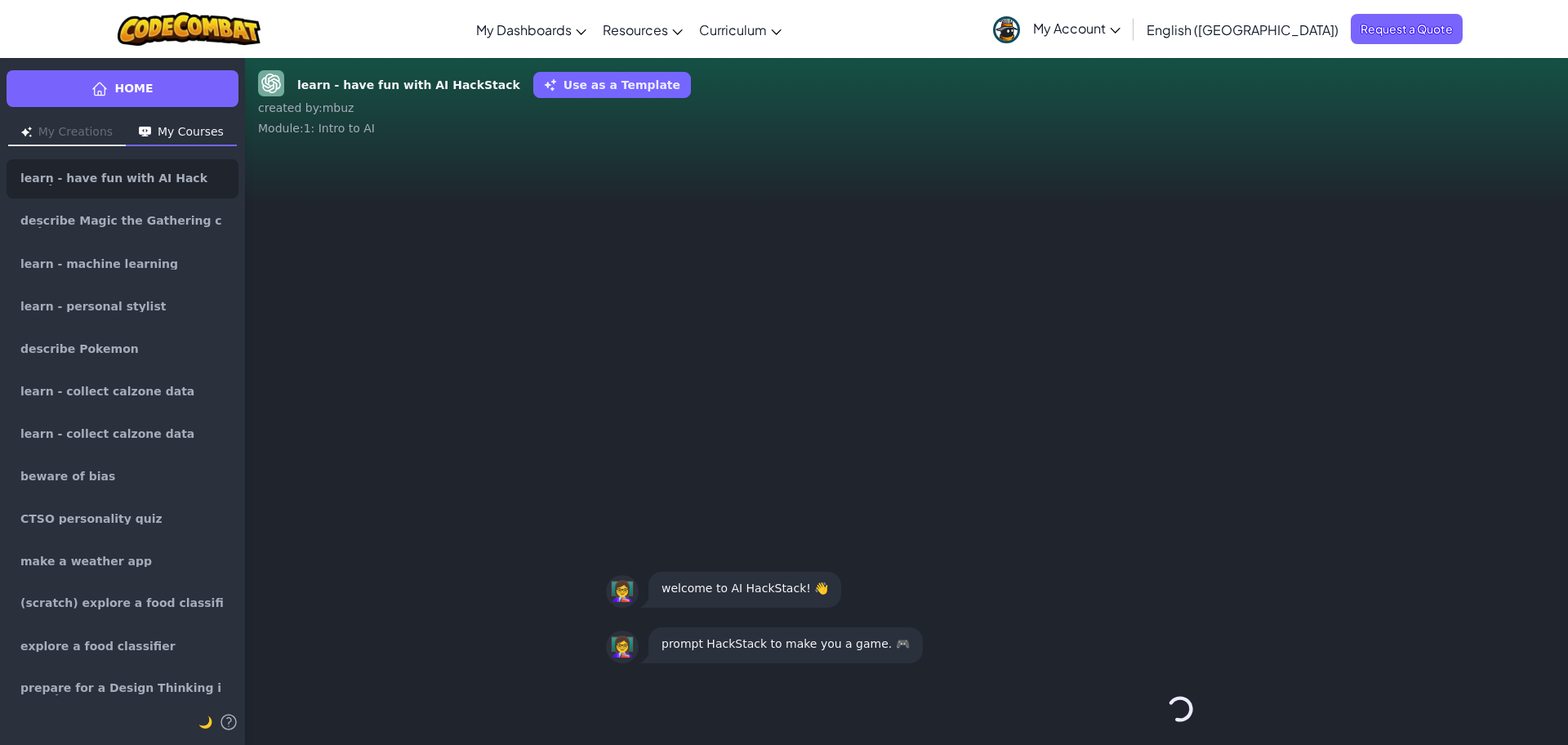
click at [1168, 711] on div "Continue →" at bounding box center [906, 709] width 601 height 59
click at [1173, 713] on button "Continue →" at bounding box center [1180, 708] width 28 height 40
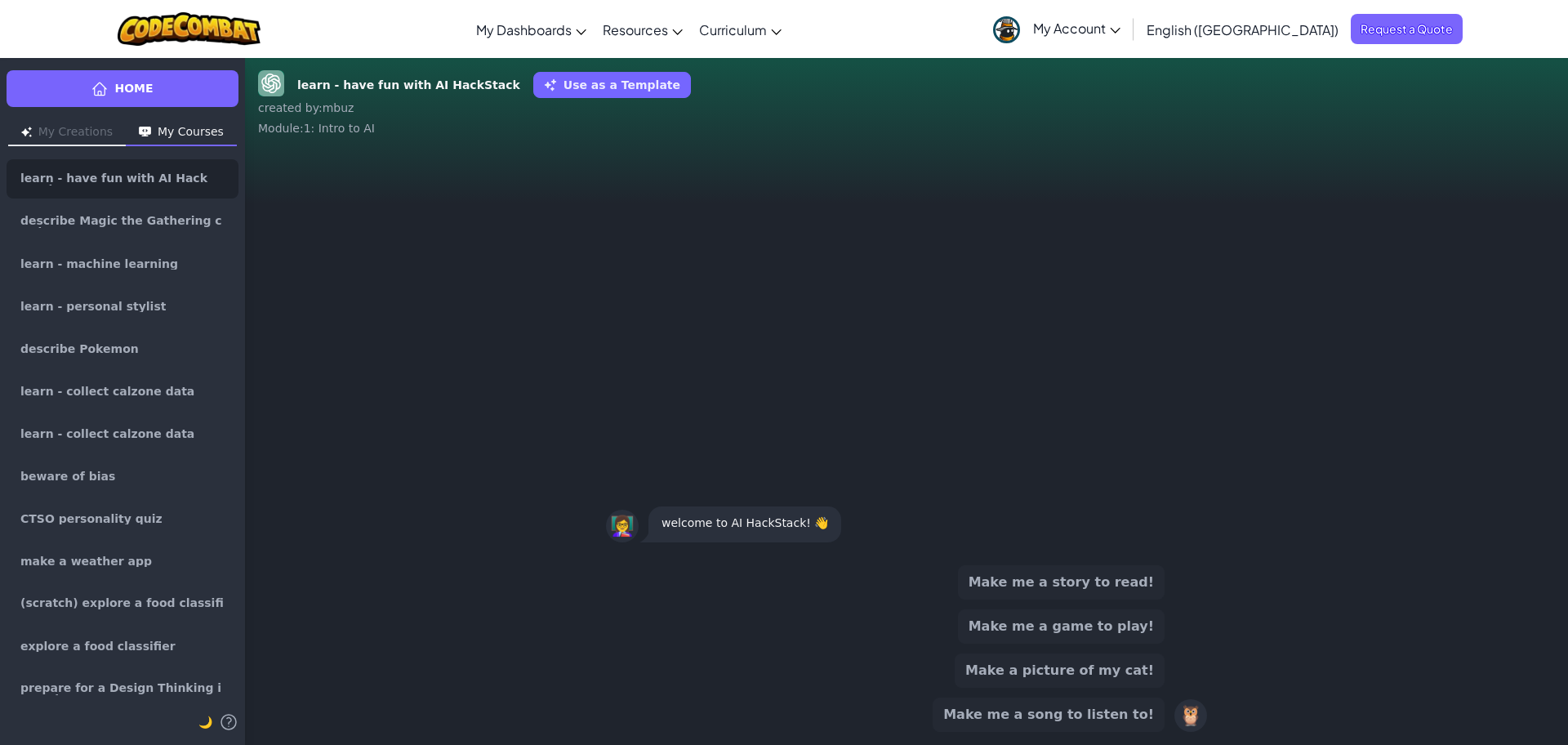
click at [1159, 677] on button "Make a picture of my cat!" at bounding box center [1060, 670] width 210 height 34
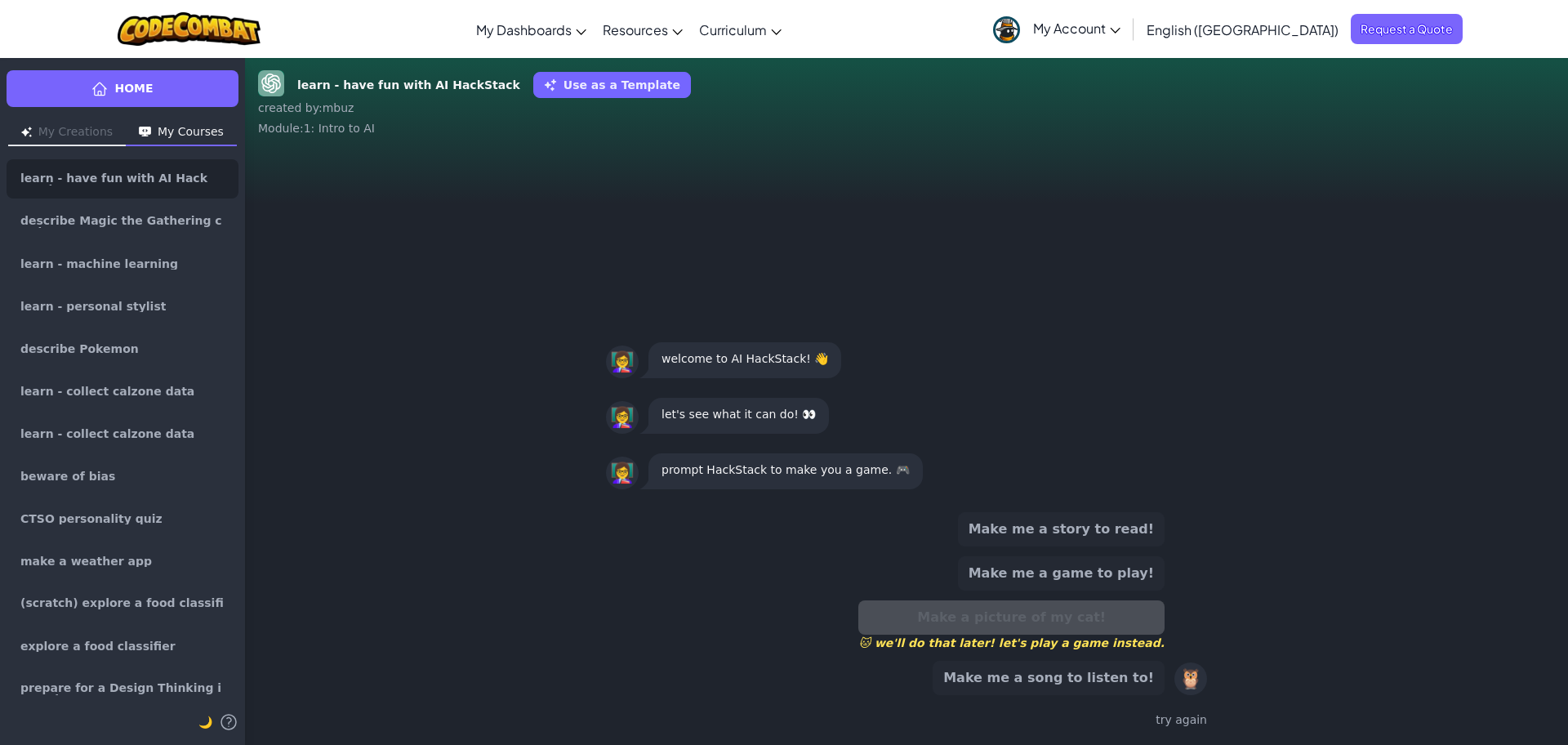
click at [1136, 576] on button "Make me a game to play!" at bounding box center [1062, 573] width 207 height 34
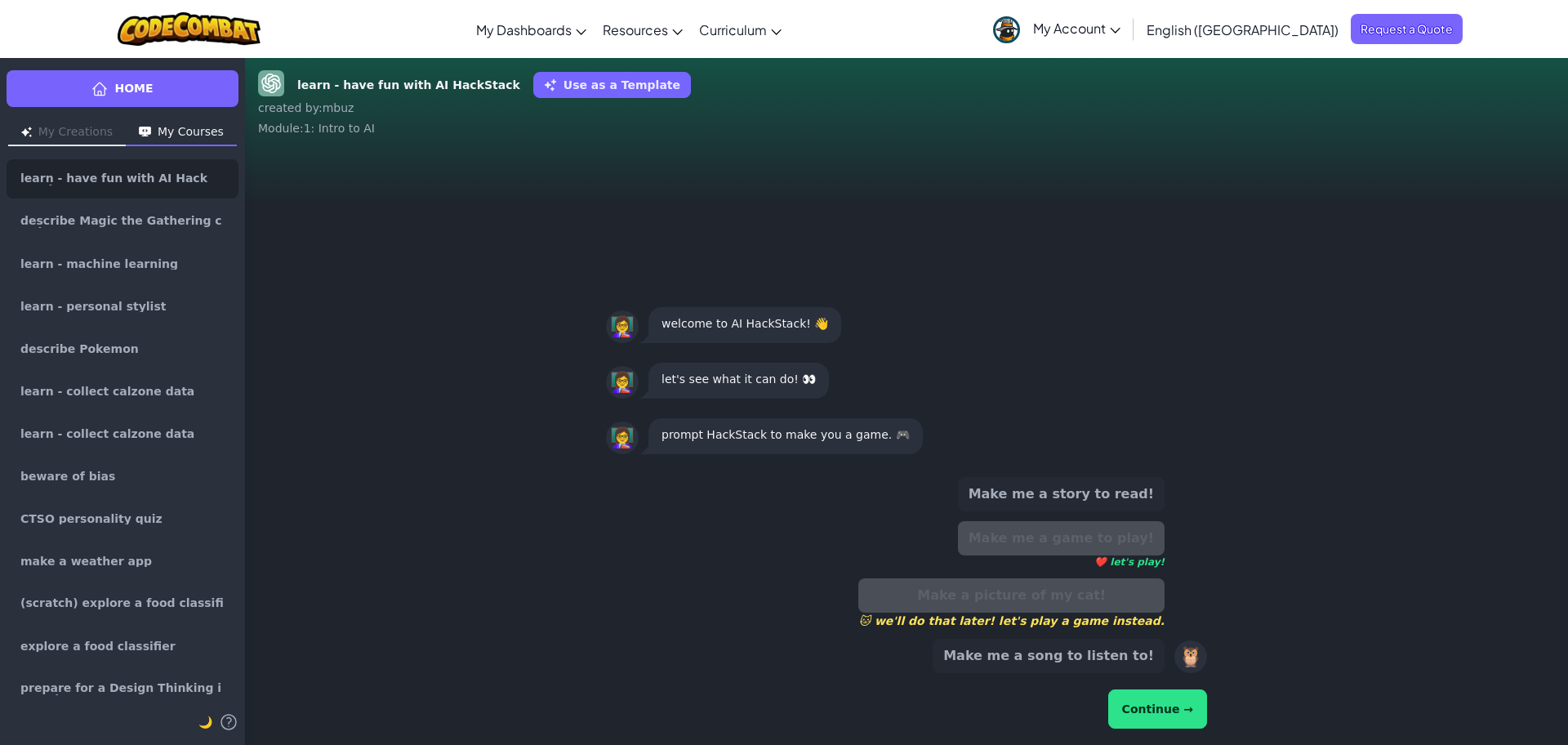
click at [1187, 706] on button "Continue →" at bounding box center [1157, 708] width 98 height 40
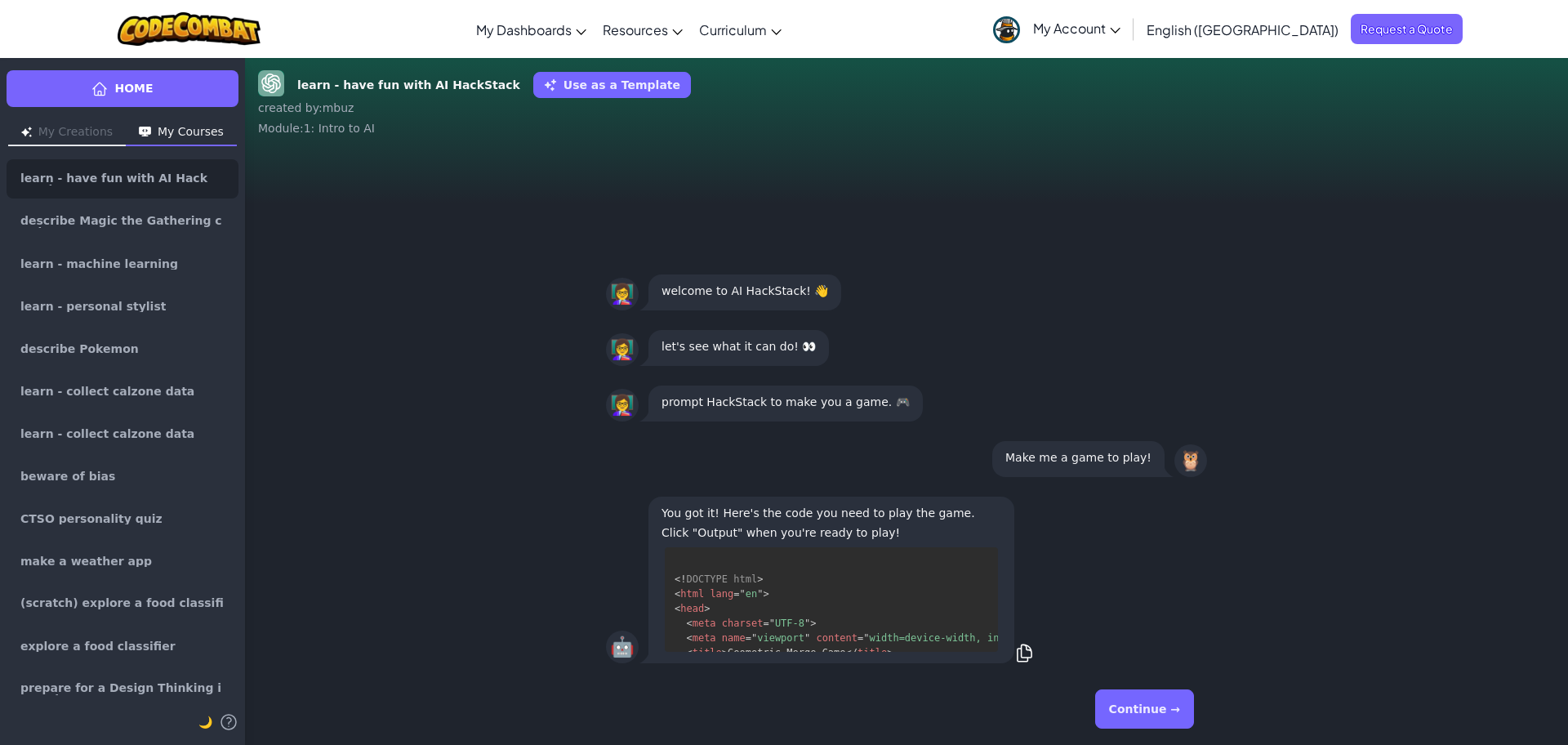
scroll to position [268, 0]
click at [1173, 713] on button "Continue →" at bounding box center [1144, 708] width 98 height 40
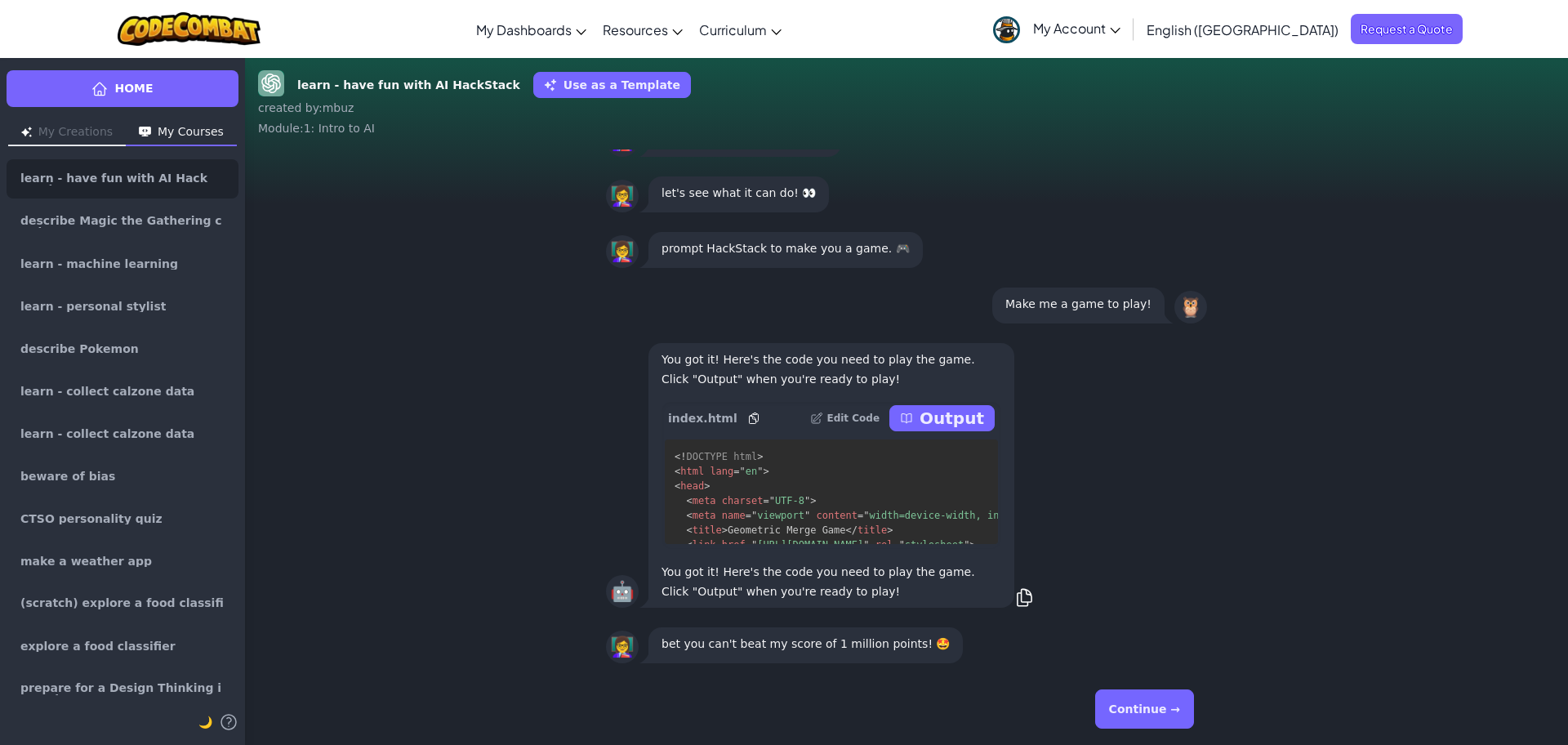
click at [947, 416] on p "Output" at bounding box center [951, 418] width 65 height 23
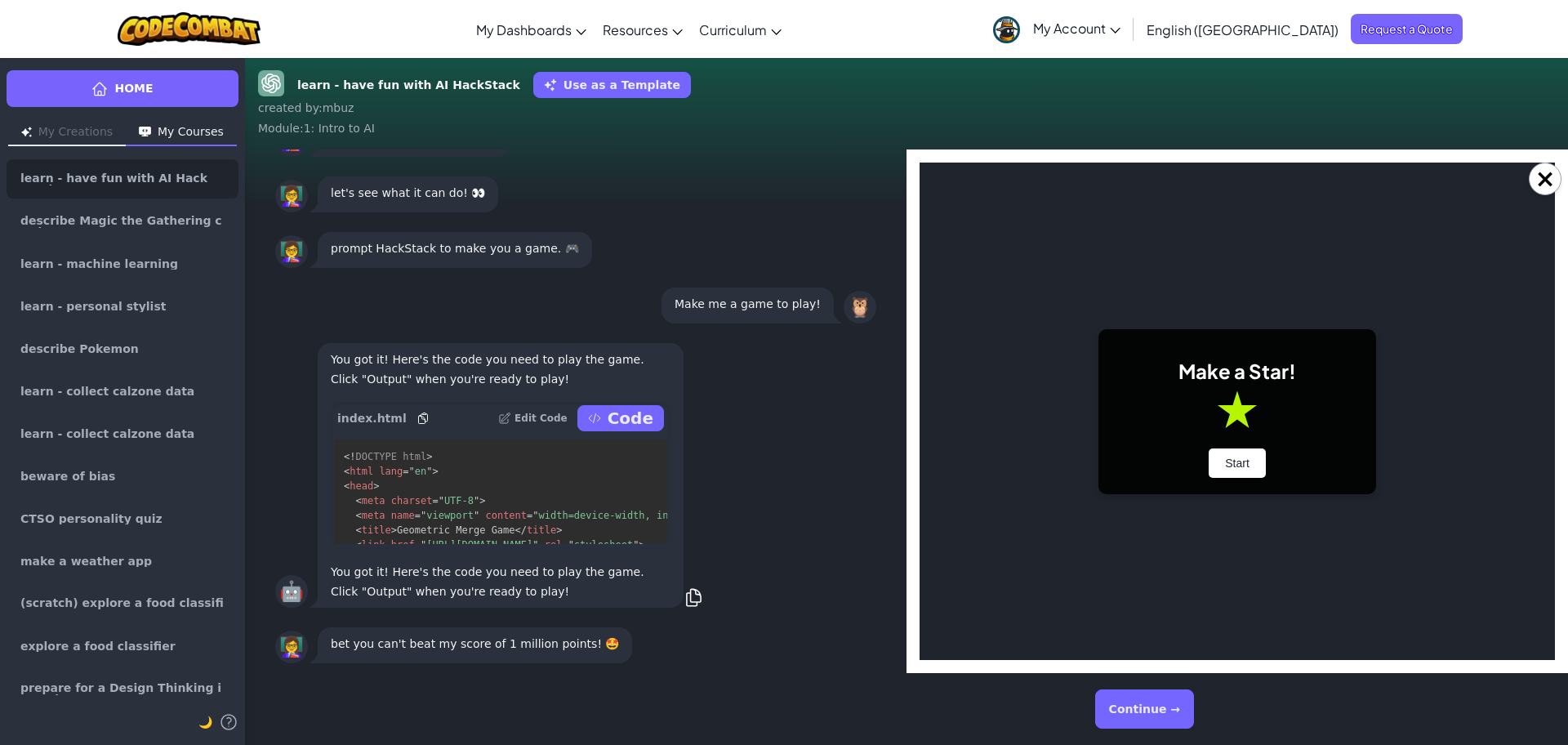
scroll to position [0, 0]
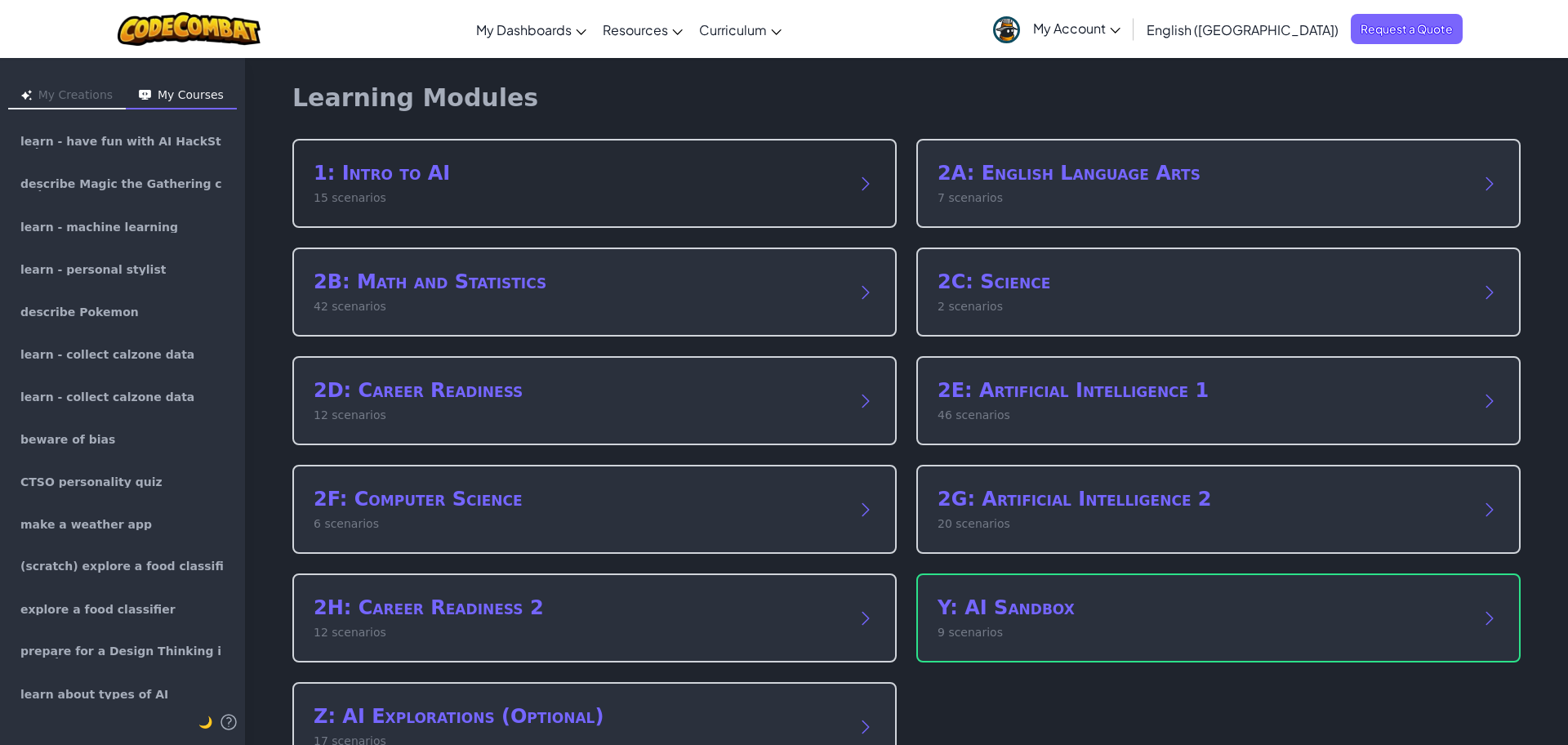
click at [379, 198] on p "15 scenarios" at bounding box center [578, 198] width 529 height 17
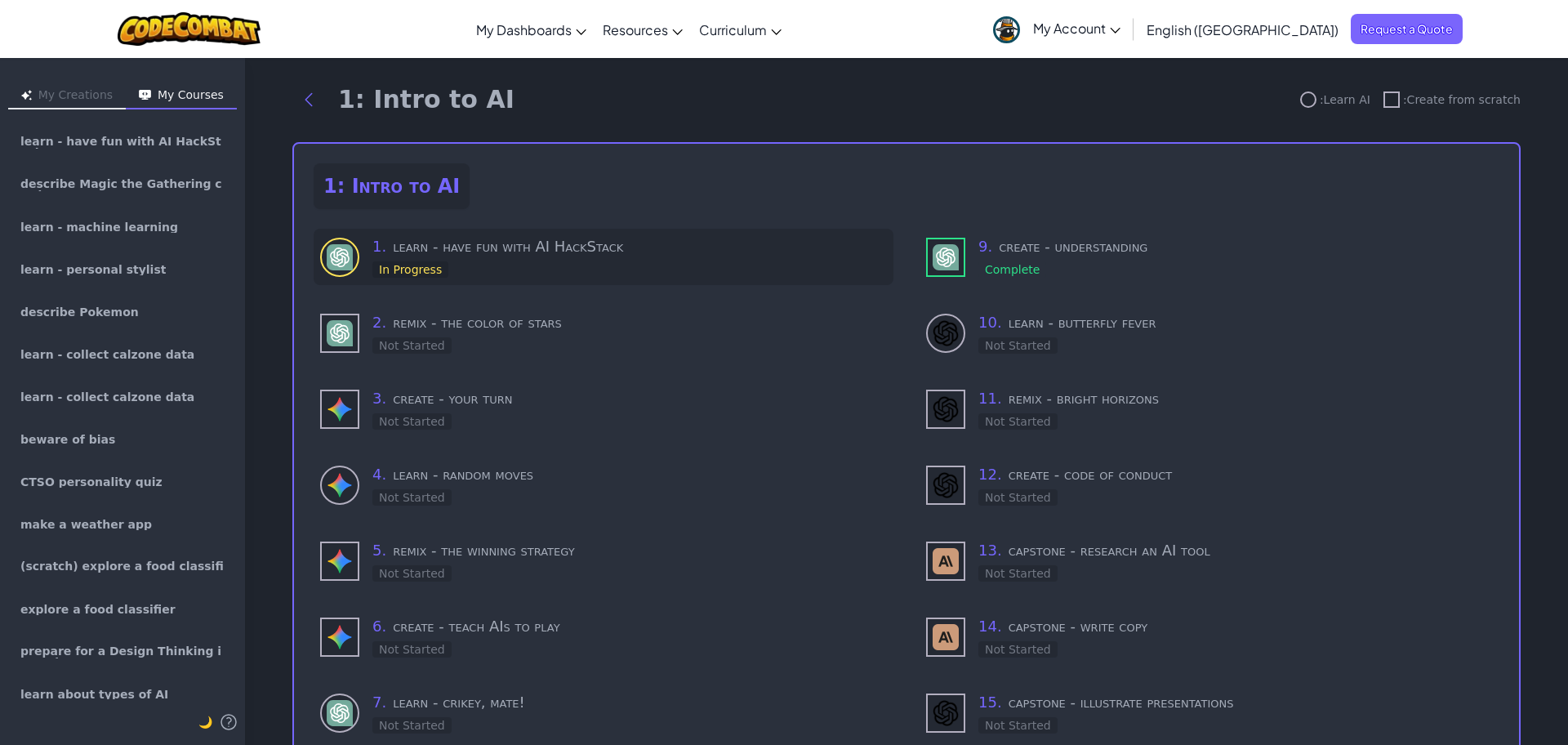
click at [509, 241] on h3 "1 . learn - have fun with AI HackStack" at bounding box center [630, 246] width 515 height 23
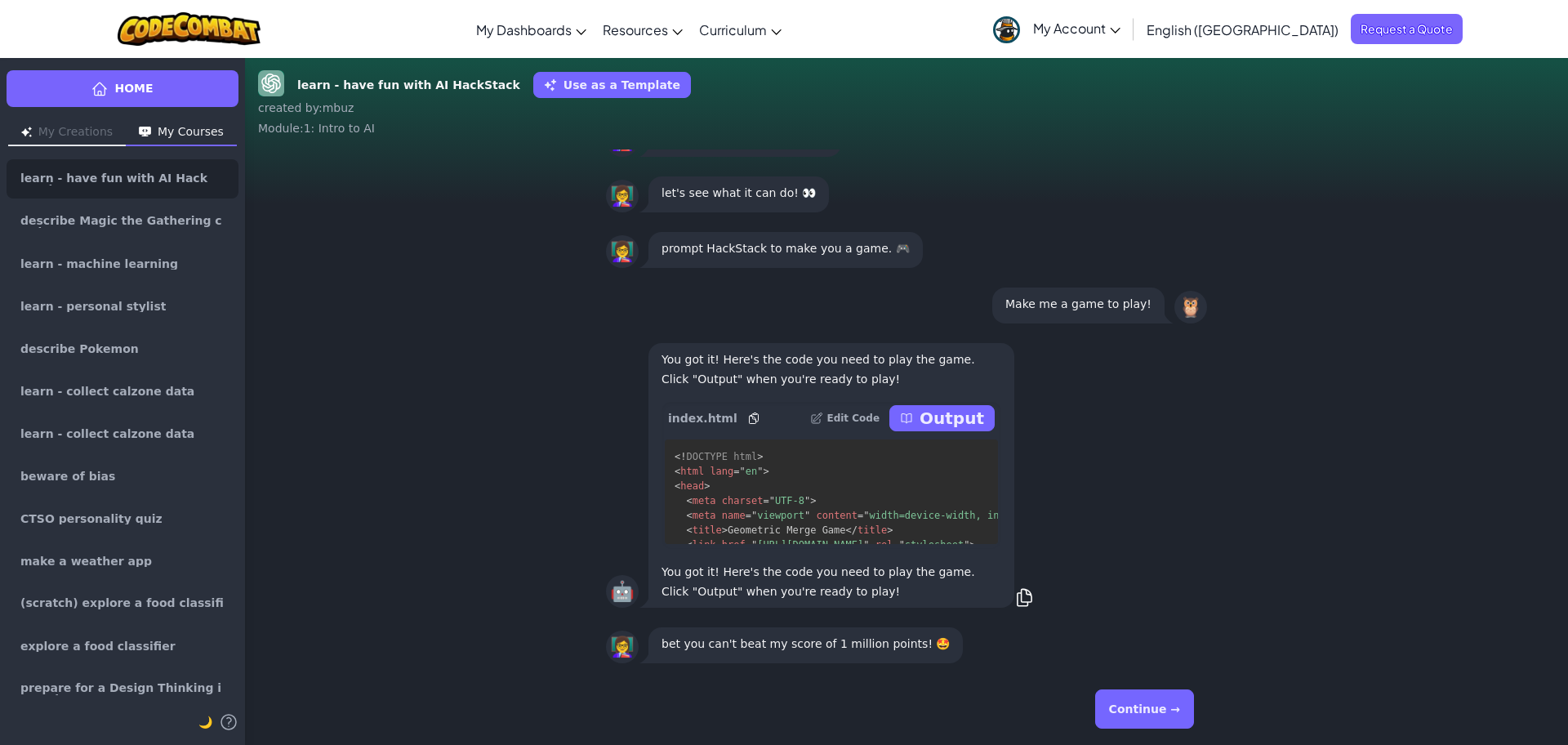
click at [1108, 707] on button "Continue →" at bounding box center [1144, 708] width 98 height 40
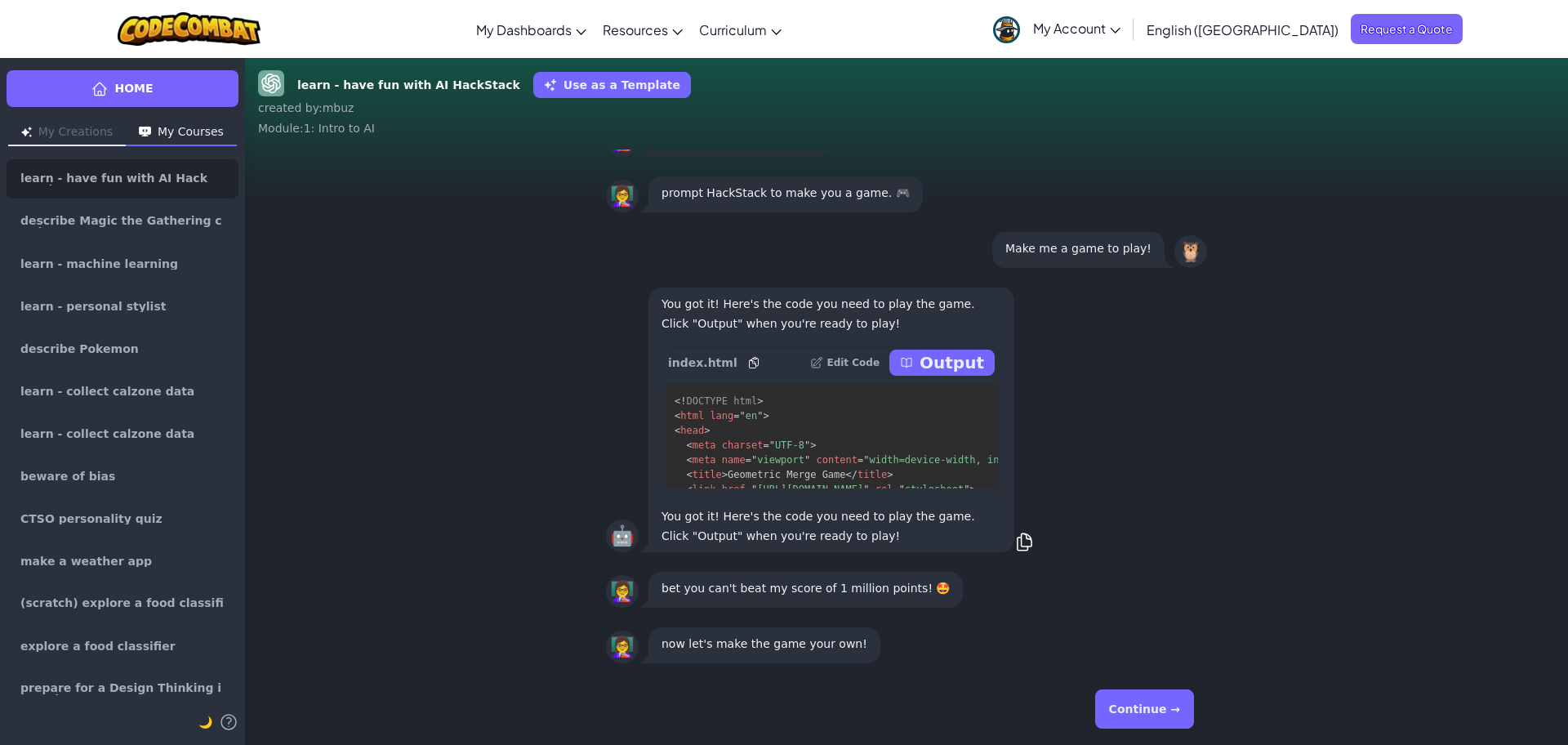
click at [1153, 720] on button "Continue →" at bounding box center [1144, 708] width 98 height 40
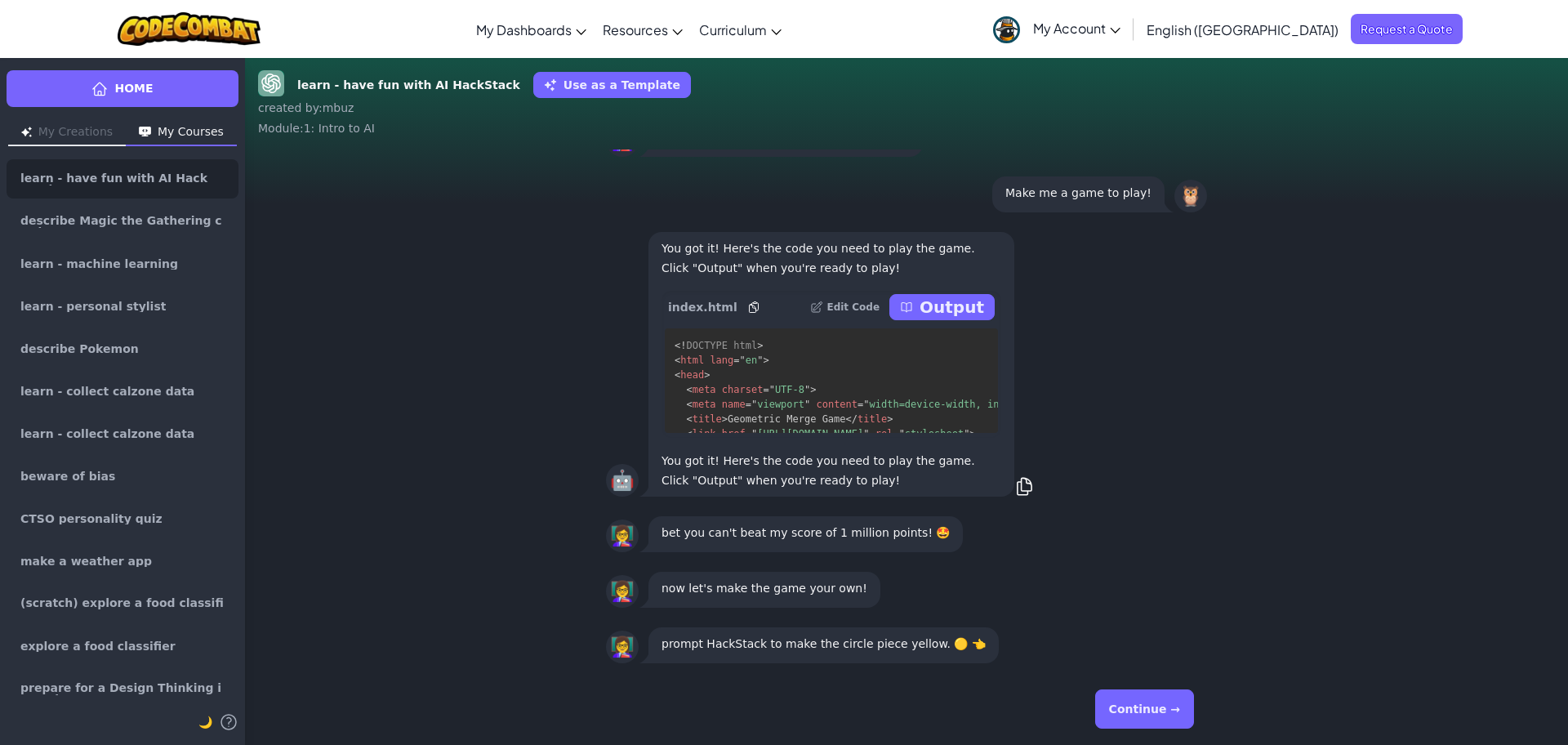
click at [1153, 724] on button "Continue →" at bounding box center [1144, 708] width 98 height 40
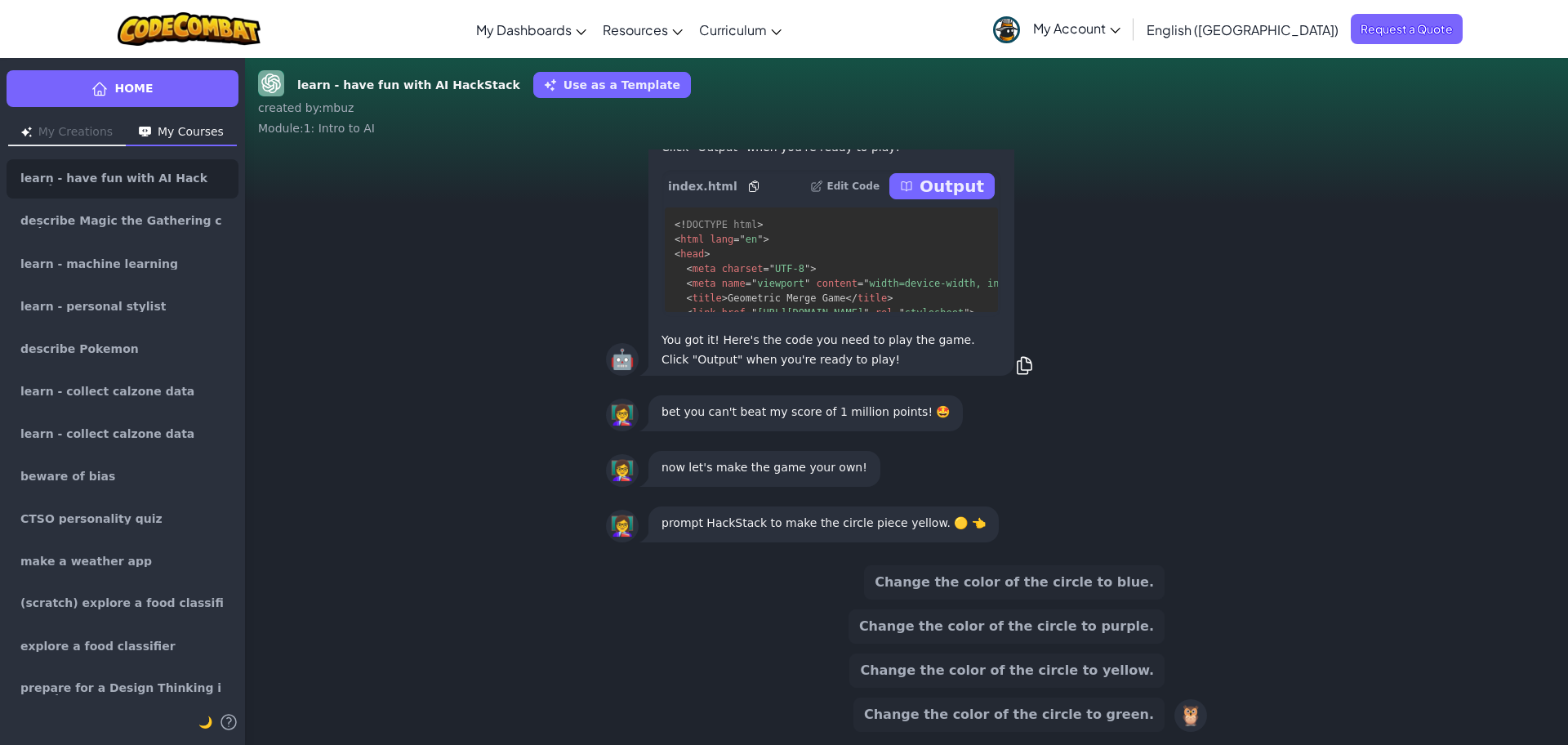
click at [1005, 574] on button "Change the color of the circle to blue." at bounding box center [1014, 582] width 300 height 34
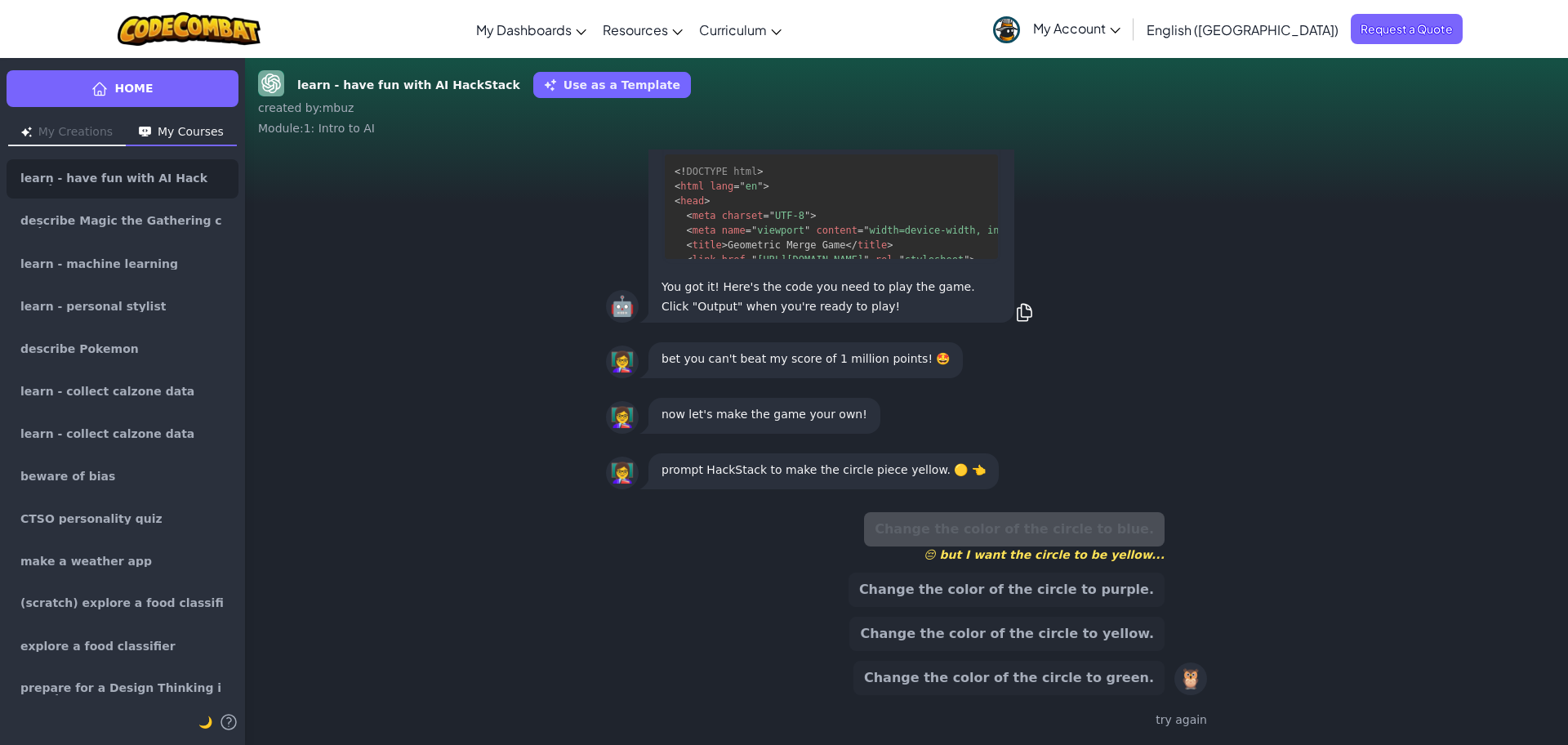
click at [952, 605] on button "Change the color of the circle to purple." at bounding box center [1007, 589] width 316 height 34
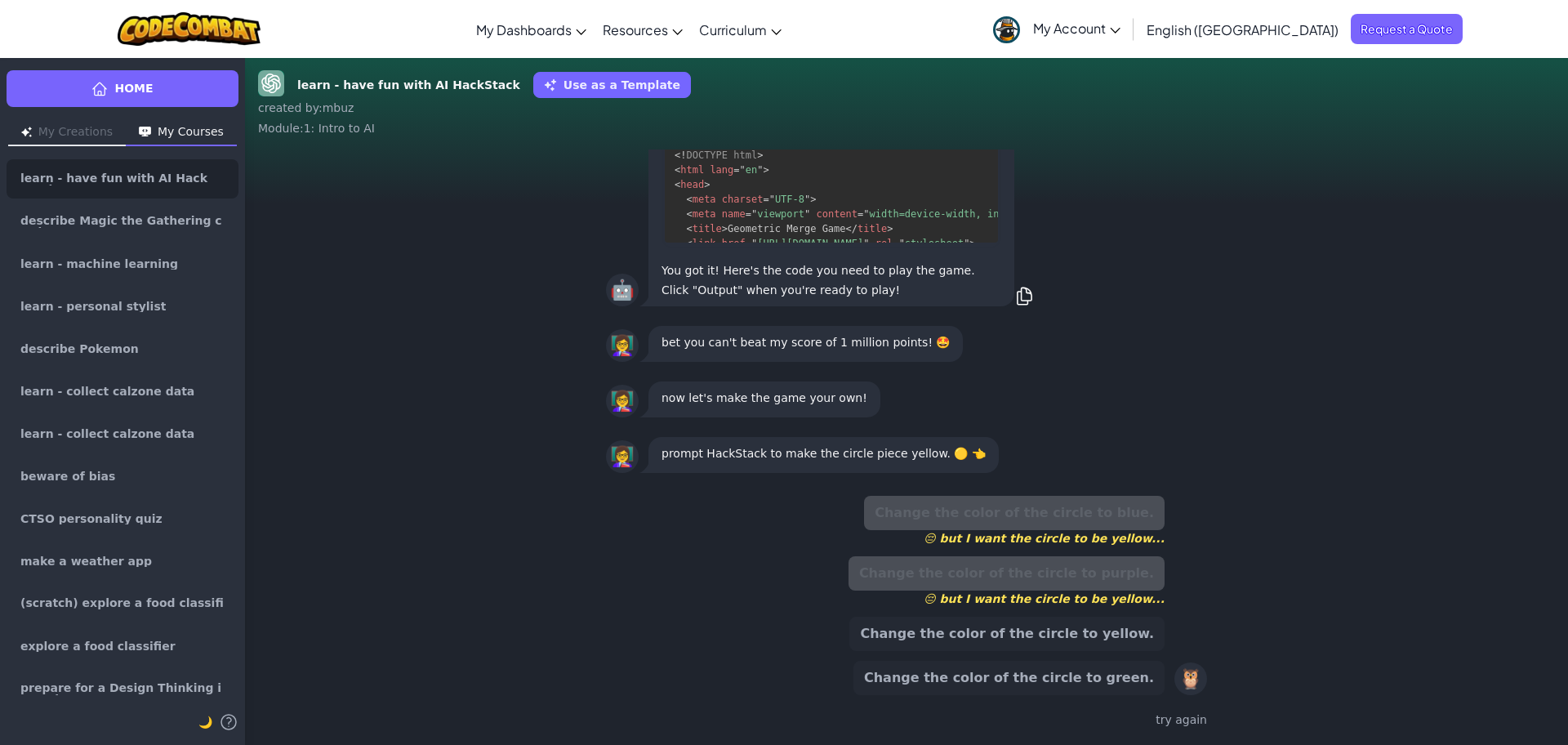
click at [977, 634] on button "Change the color of the circle to yellow." at bounding box center [1007, 633] width 315 height 34
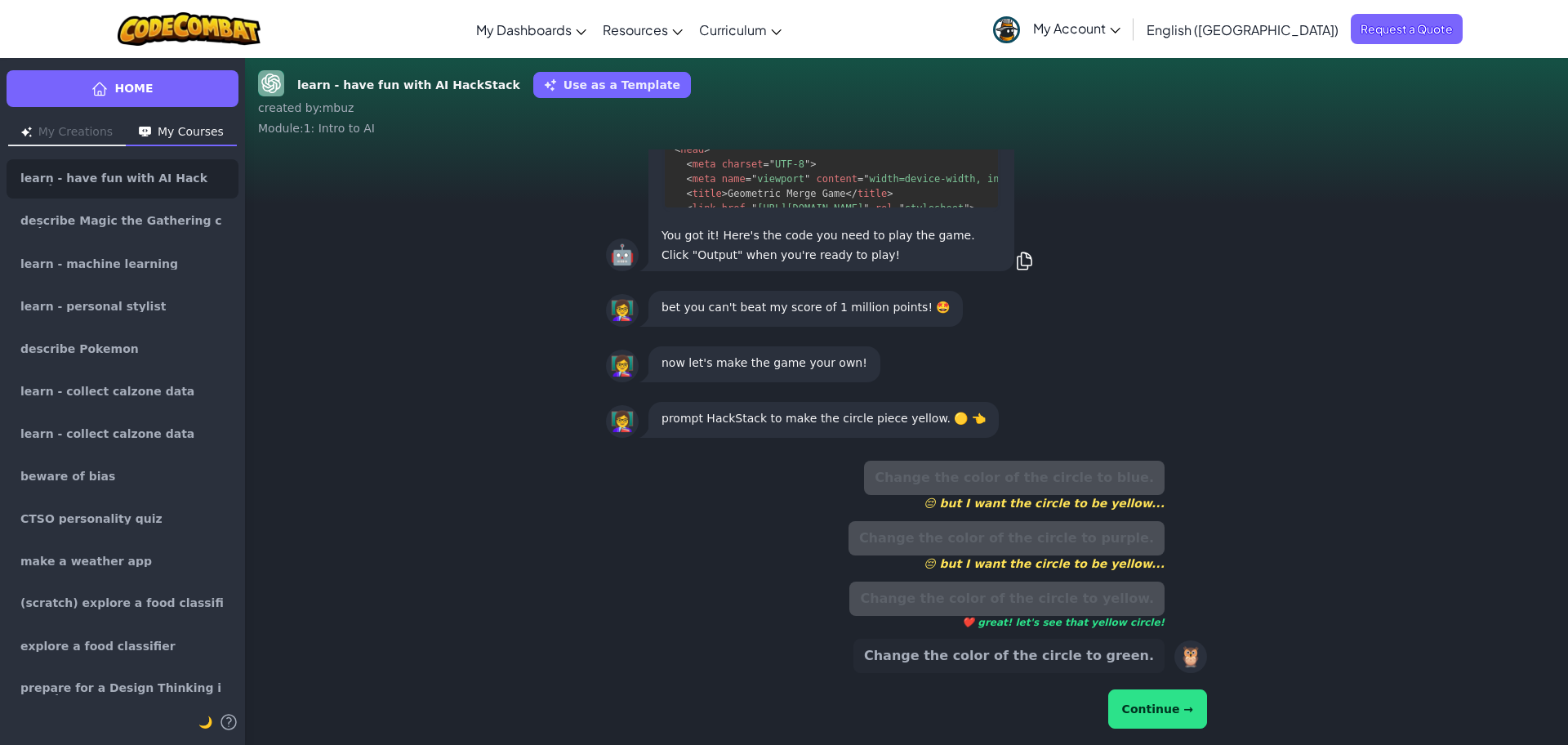
click at [1144, 706] on button "Continue →" at bounding box center [1157, 708] width 98 height 40
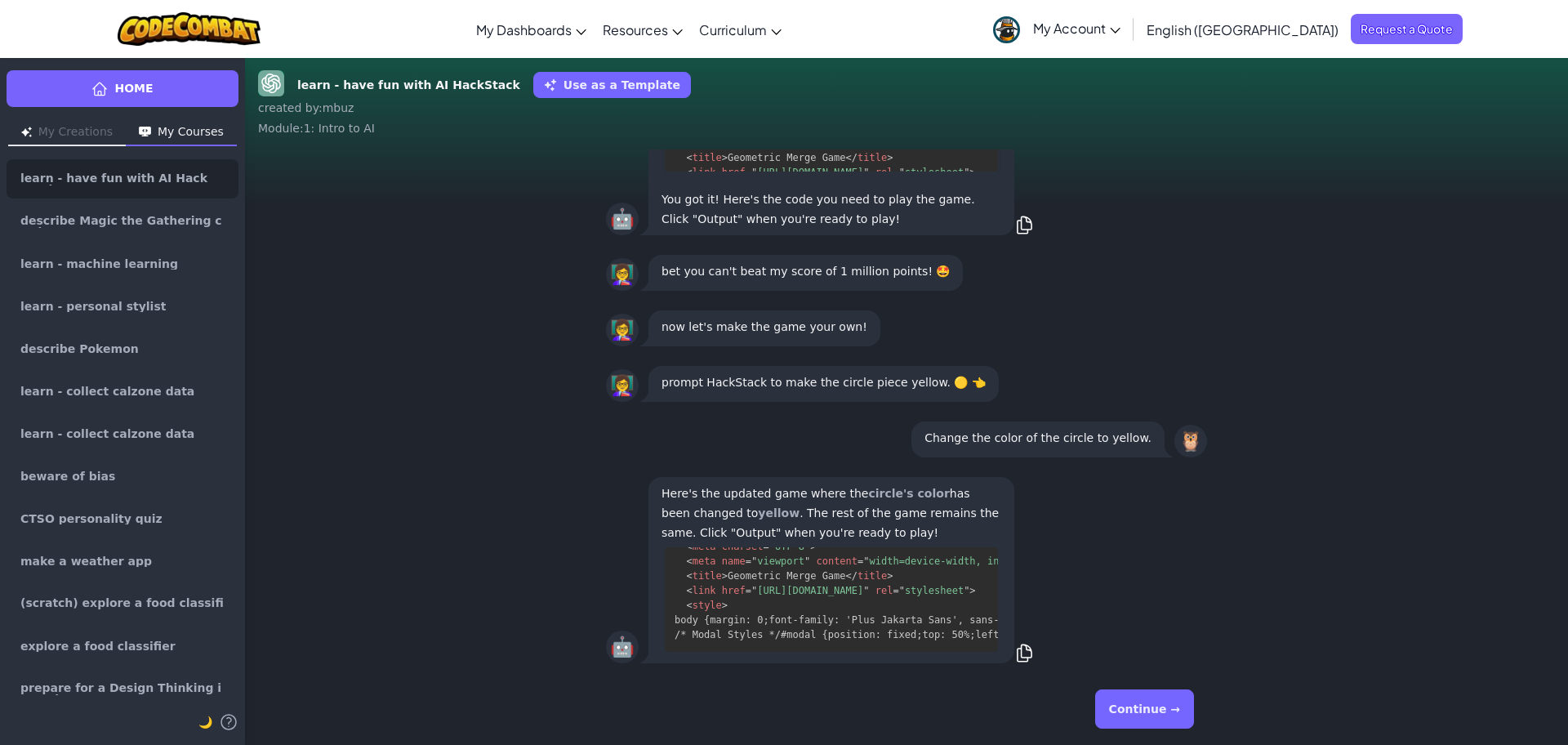
scroll to position [496, 0]
click at [1120, 711] on button "Continue →" at bounding box center [1144, 708] width 98 height 40
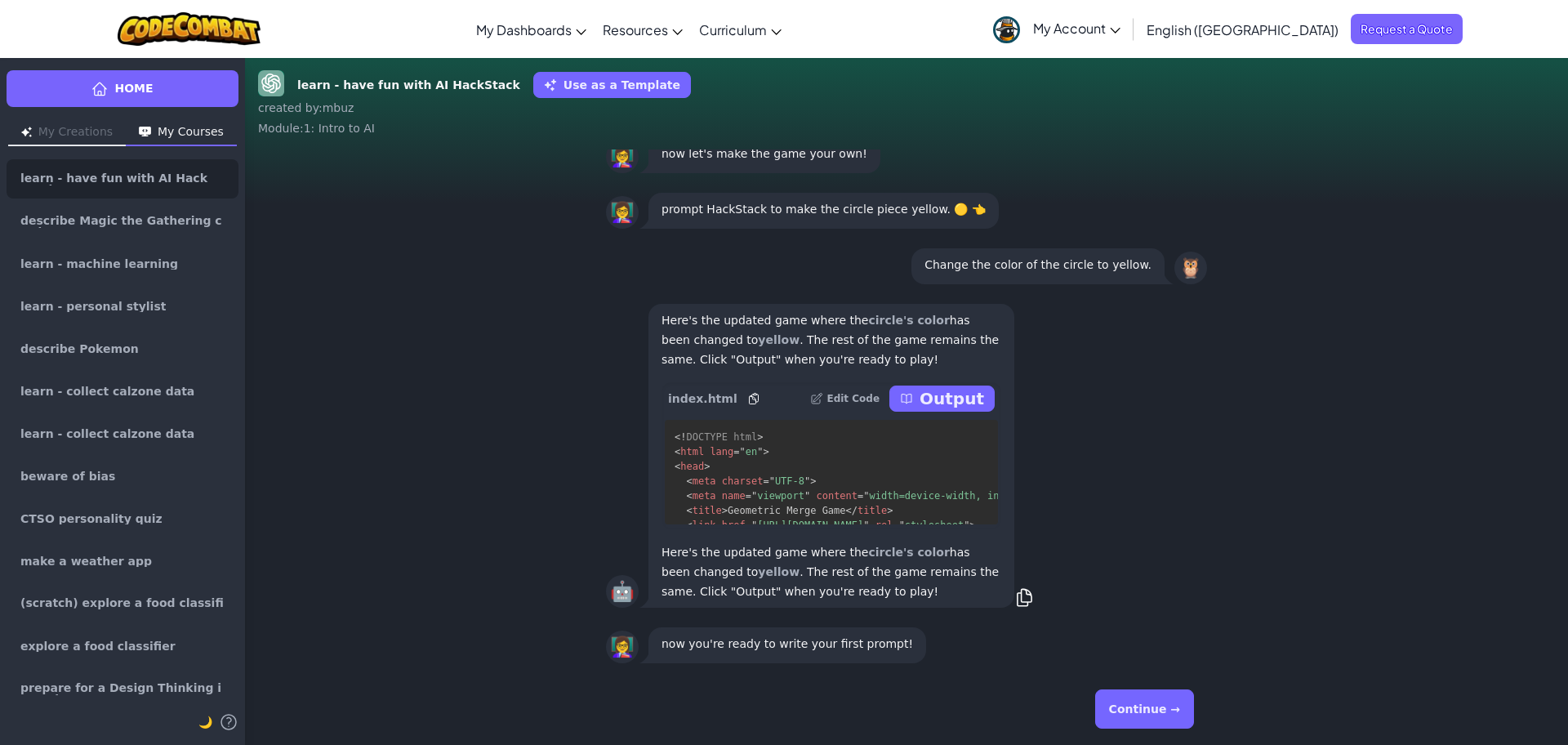
click at [935, 402] on p "Output" at bounding box center [951, 398] width 65 height 23
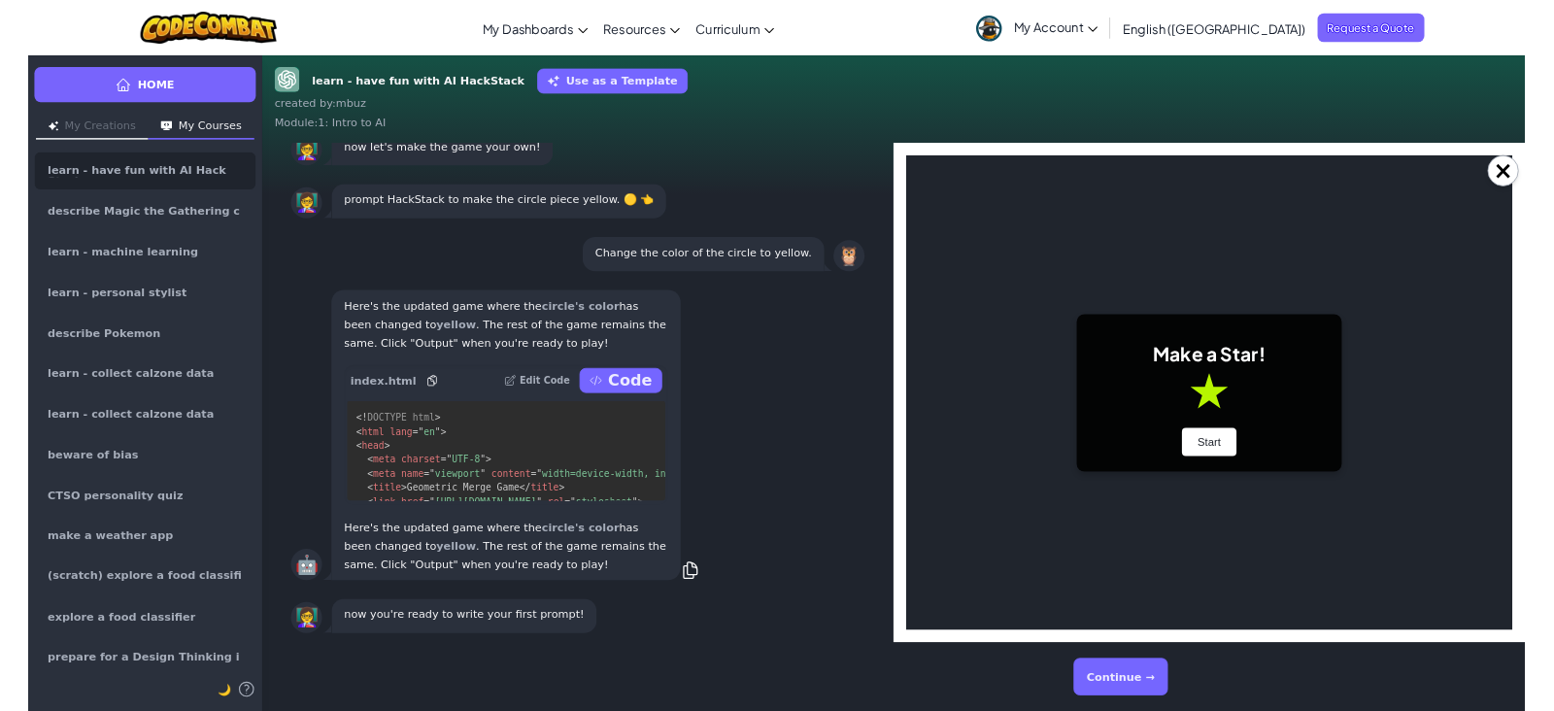
scroll to position [0, 0]
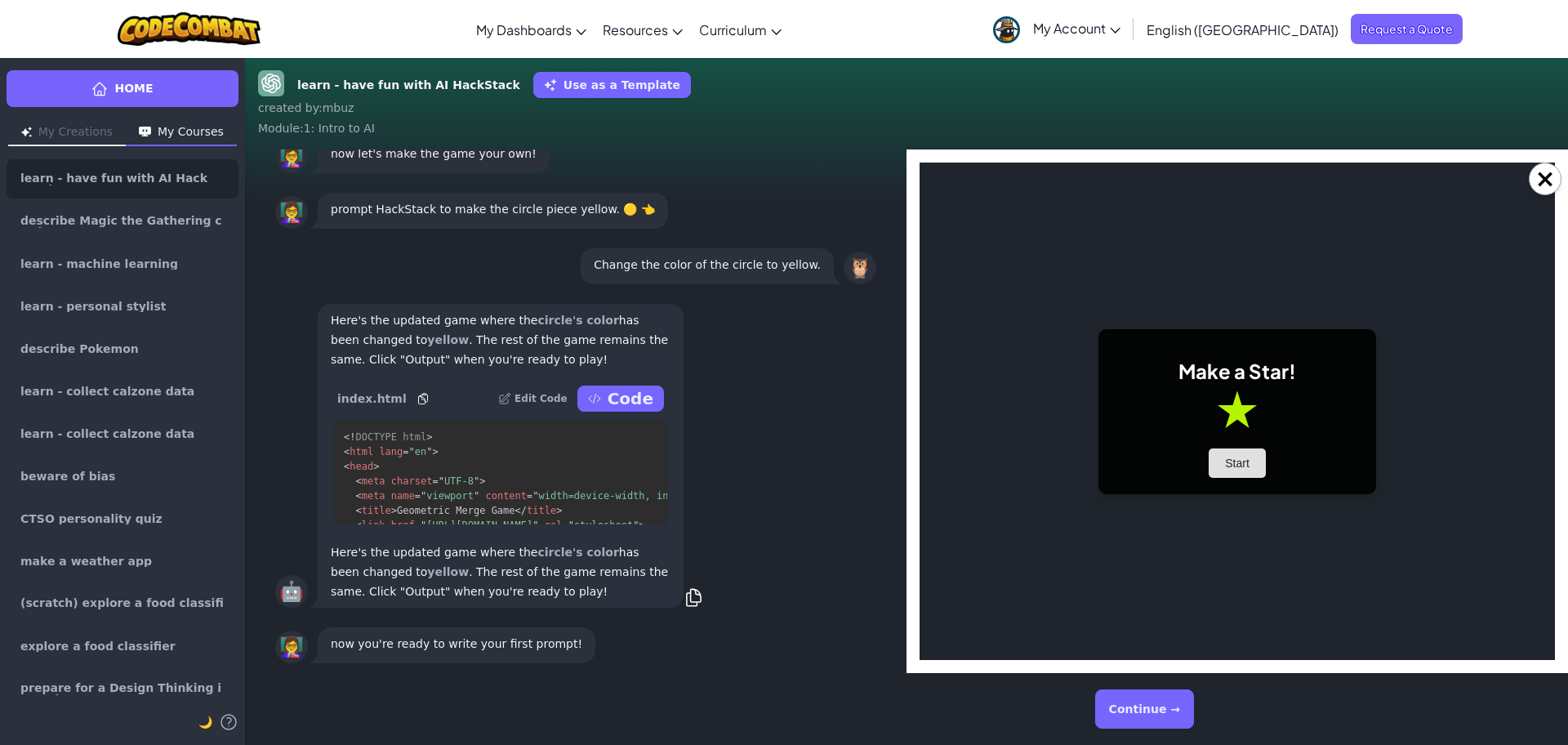
click at [1231, 465] on button "Start" at bounding box center [1237, 462] width 57 height 29
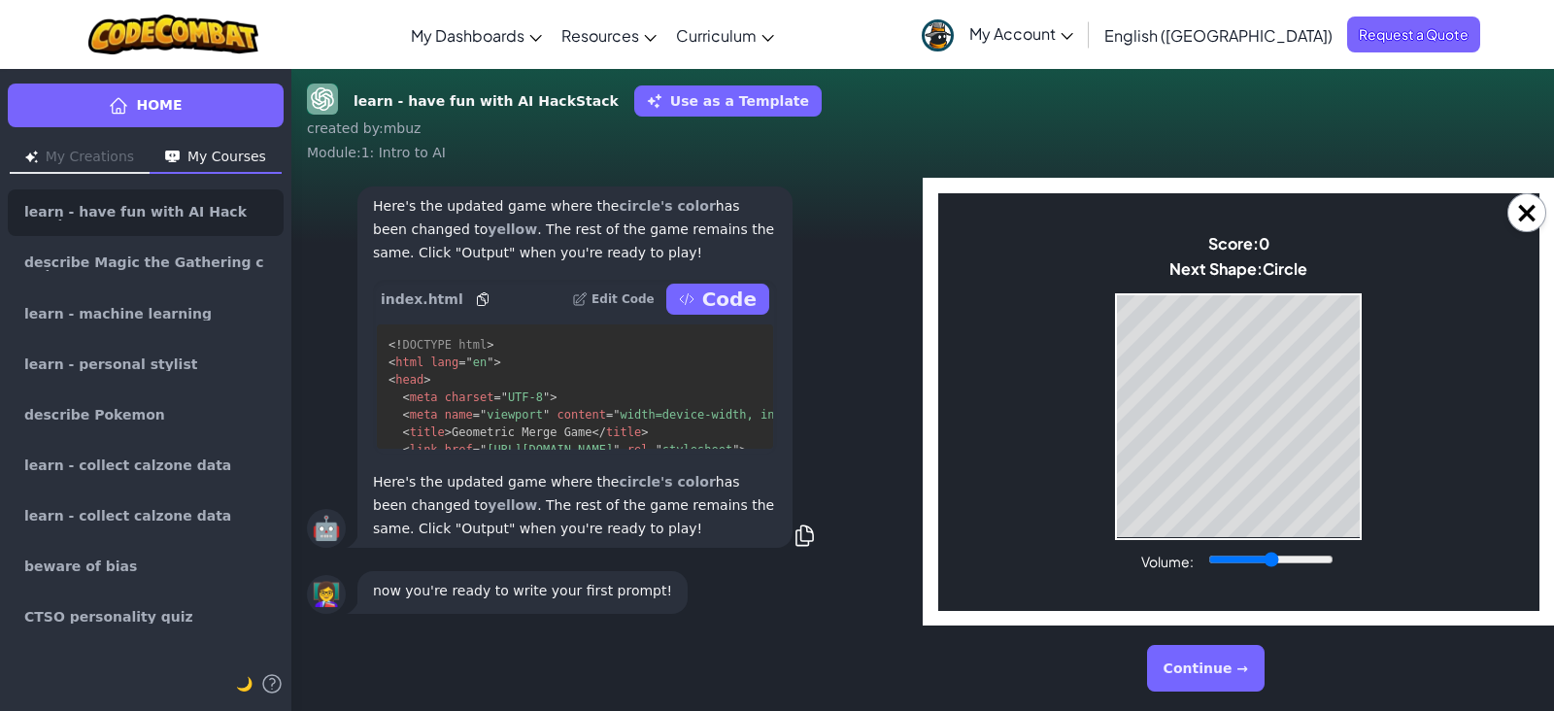
click at [1220, 659] on button "Continue →" at bounding box center [1205, 668] width 117 height 47
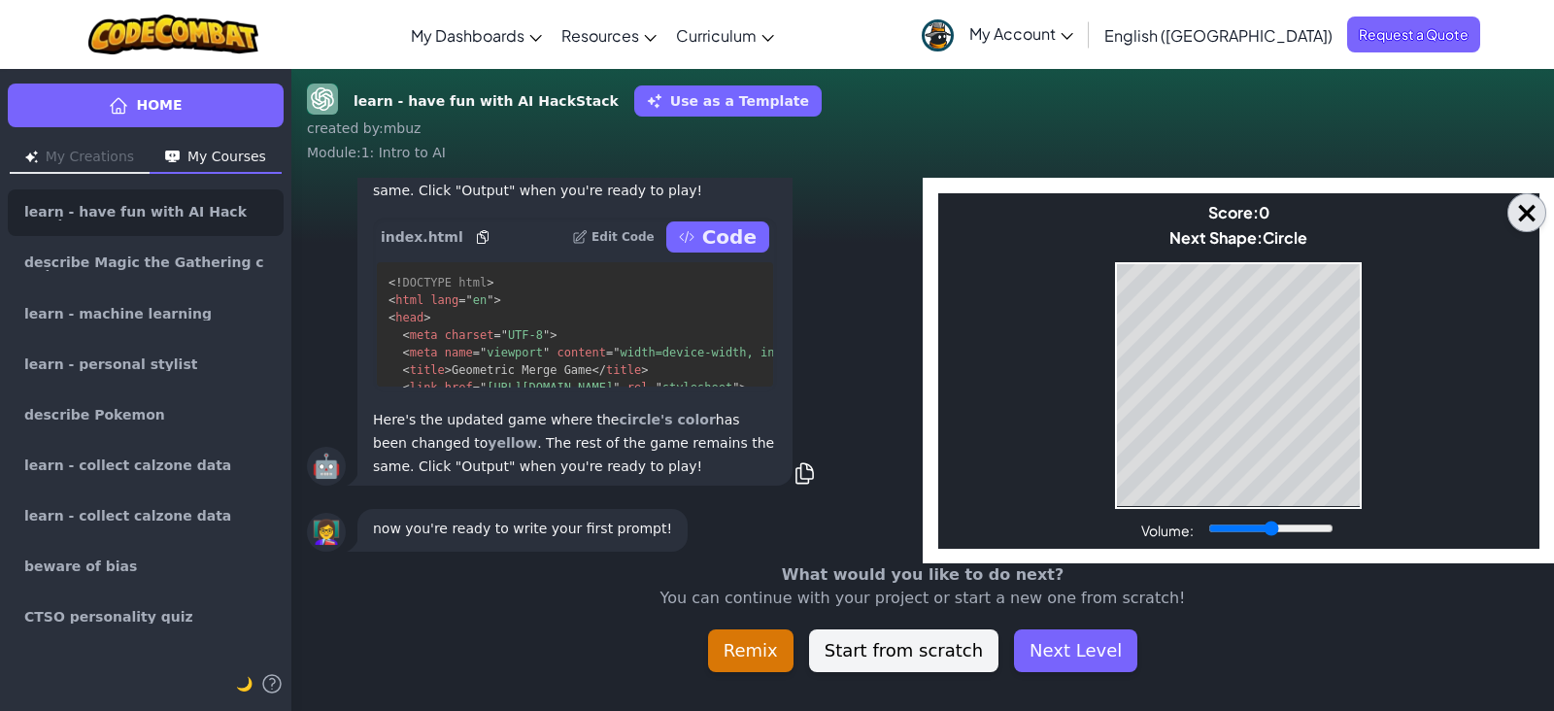
click at [1516, 222] on button "×" at bounding box center [1526, 212] width 39 height 39
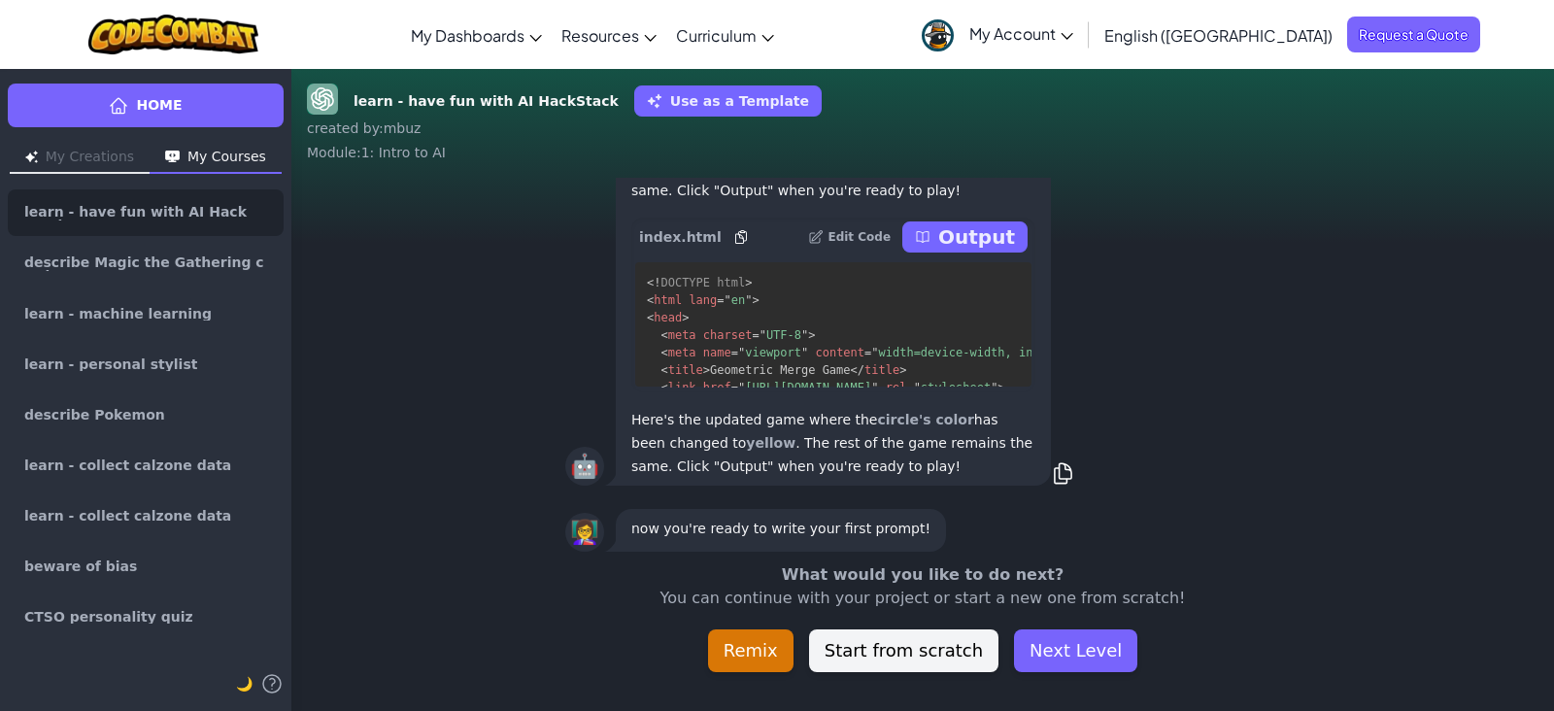
click at [984, 251] on button "Output" at bounding box center [964, 236] width 125 height 31
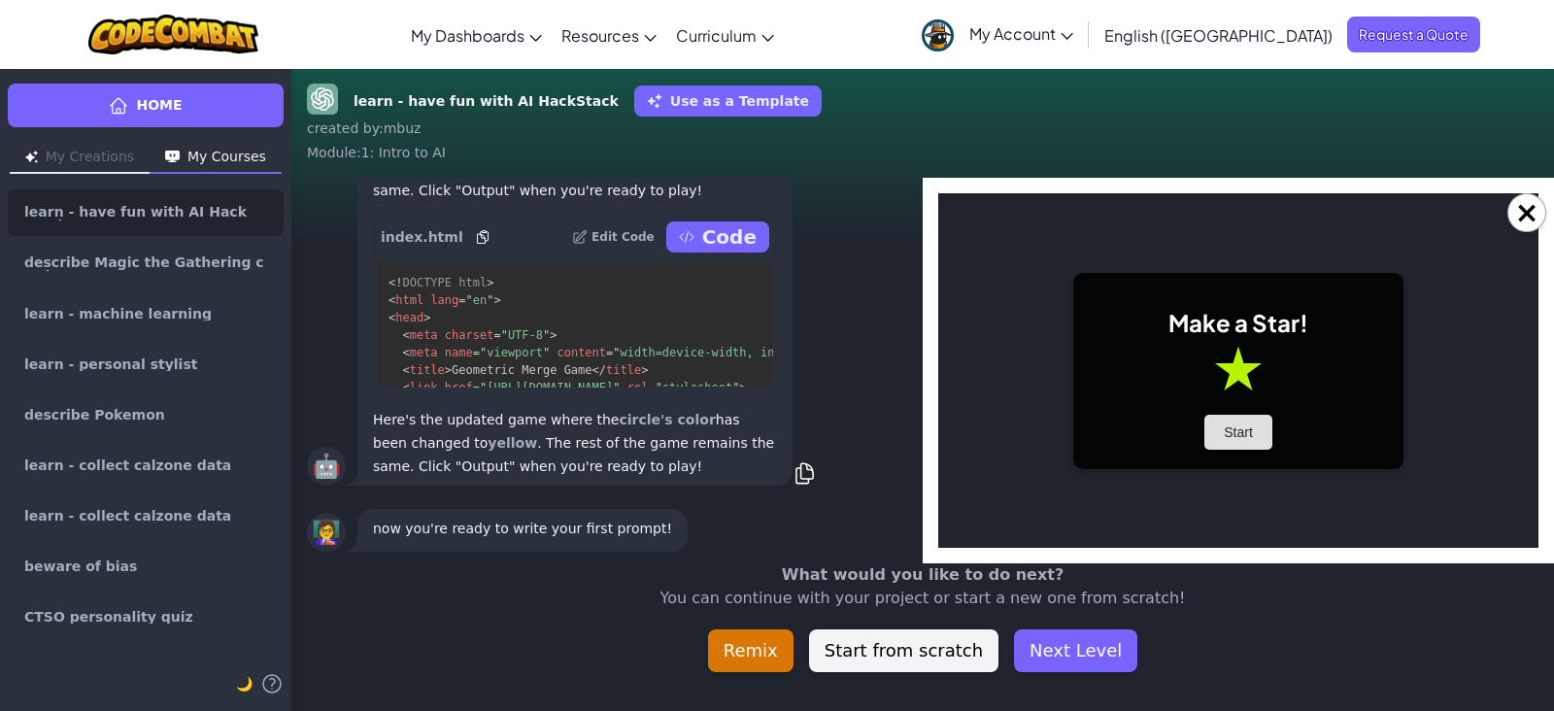
click at [1248, 422] on button "Start" at bounding box center [1238, 432] width 68 height 35
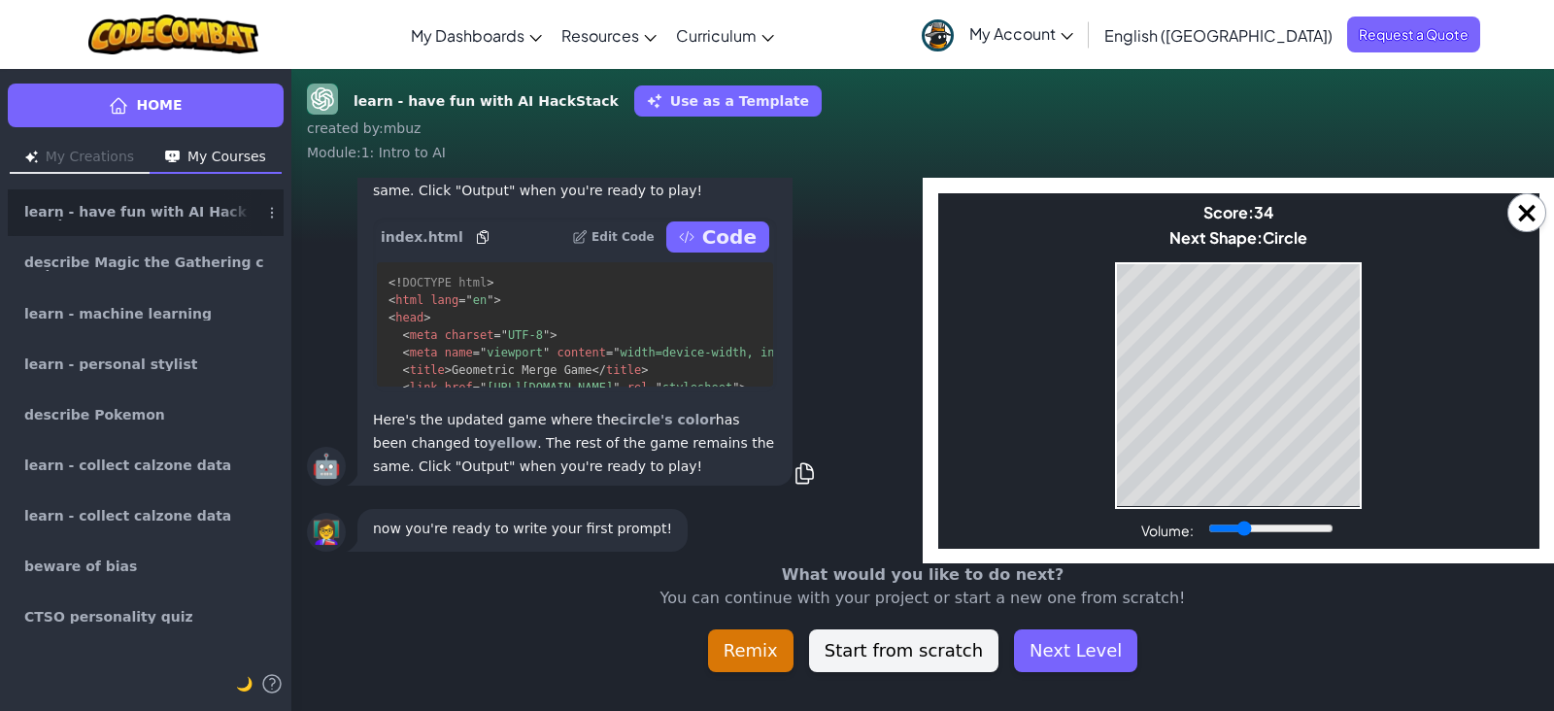
type input "0.26"
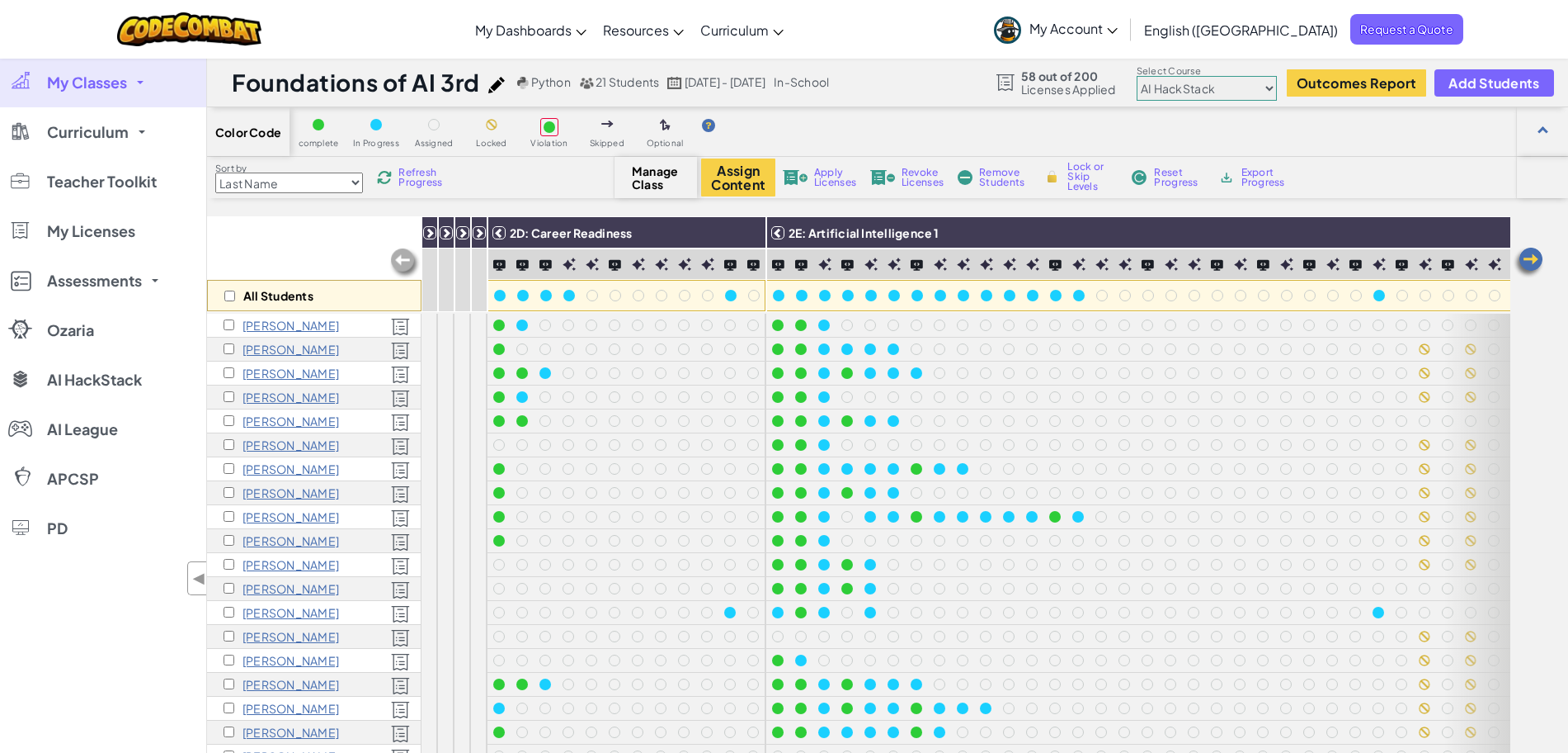
select select "663b25f11c568468efc8adde"
click at [133, 88] on link "My Classes" at bounding box center [103, 82] width 206 height 49
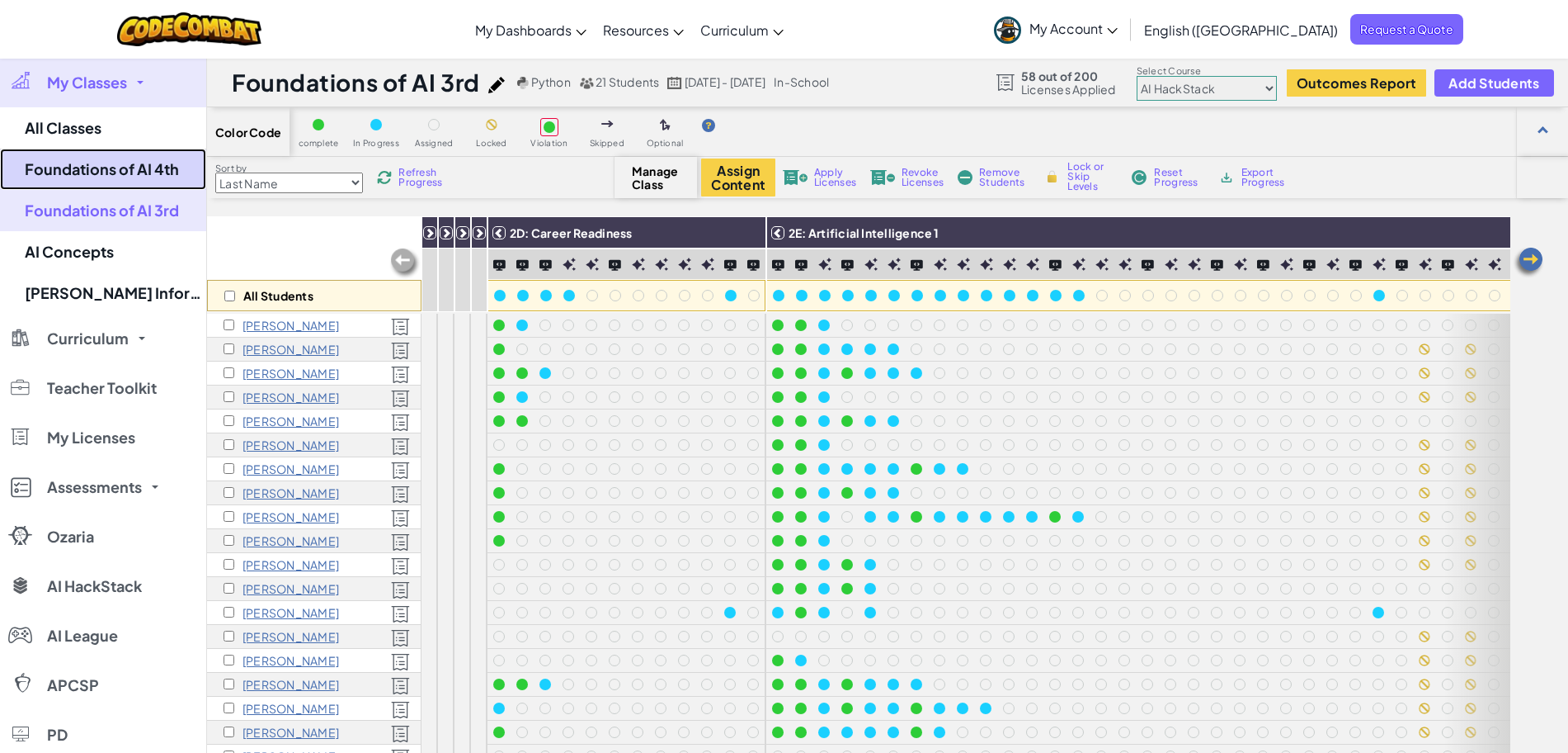
click at [133, 165] on link "Foundations of AI 4th" at bounding box center [103, 169] width 206 height 42
select select "663b25f11c568468efc8adde"
